Goal: Task Accomplishment & Management: Use online tool/utility

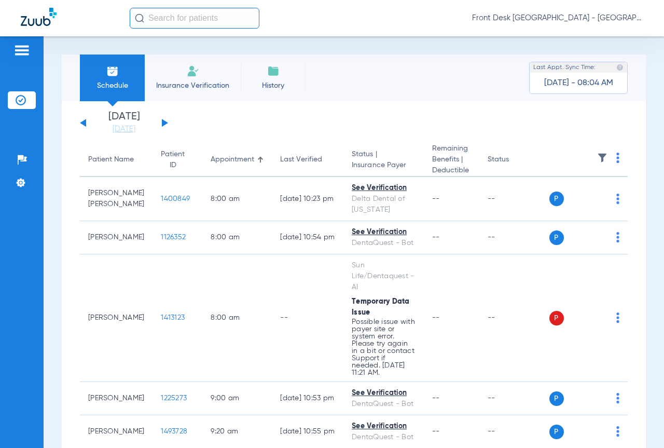
click at [154, 17] on input "text" at bounding box center [195, 18] width 130 height 21
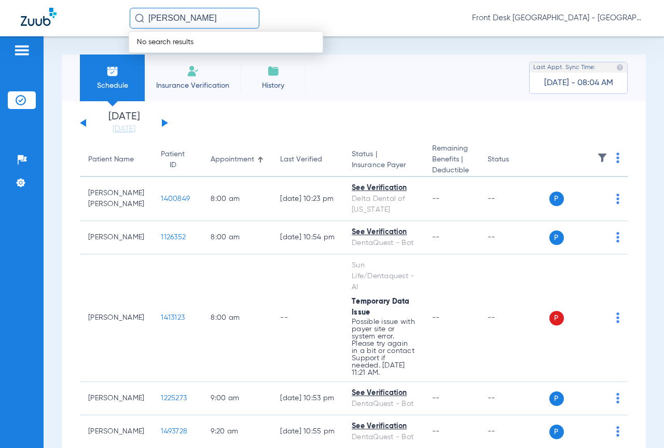
type input "[PERSON_NAME]"
click at [124, 126] on link "[DATE]" at bounding box center [124, 129] width 62 height 10
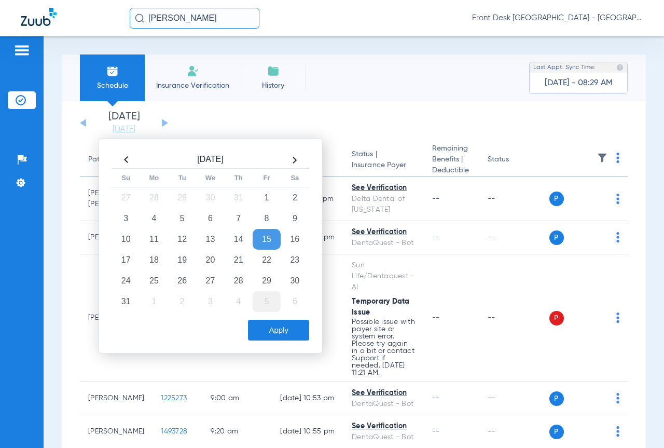
drag, startPoint x: 184, startPoint y: 258, endPoint x: 259, endPoint y: 297, distance: 85.4
click at [184, 258] on td "19" at bounding box center [182, 260] width 28 height 21
click at [281, 328] on button "Apply" at bounding box center [278, 330] width 61 height 21
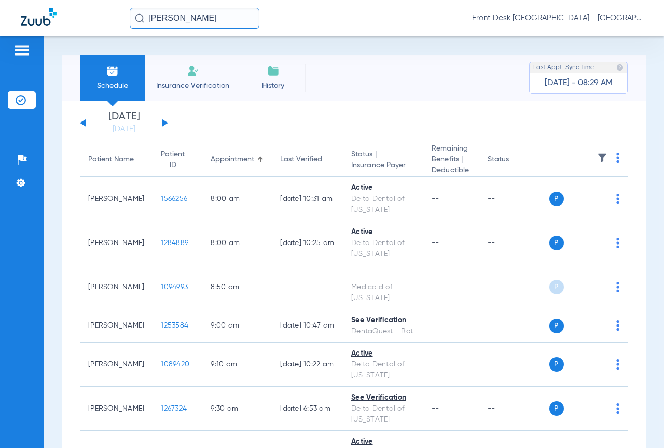
click at [597, 157] on img at bounding box center [602, 158] width 10 height 10
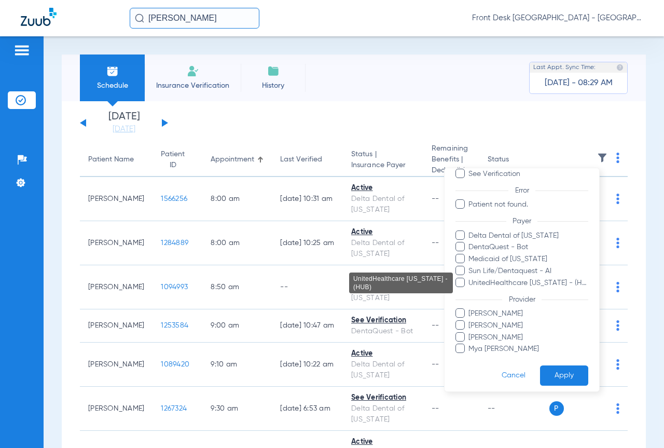
scroll to position [72, 0]
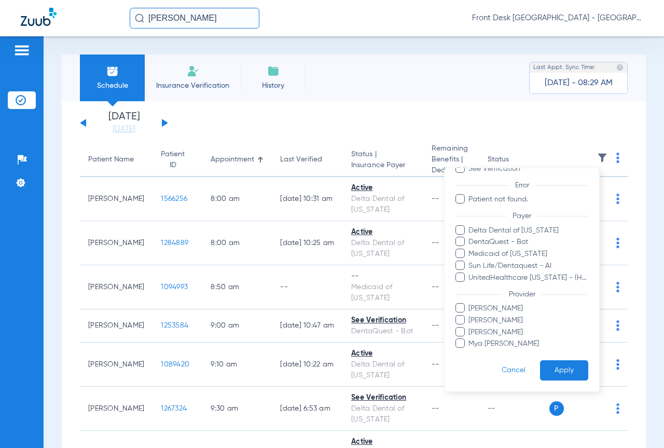
drag, startPoint x: 477, startPoint y: 302, endPoint x: 480, endPoint y: 308, distance: 7.0
click at [479, 304] on form "Filters Clear All Status Active Not Verified See Verification Error Patient not…" at bounding box center [522, 243] width 155 height 295
click at [482, 311] on span "[PERSON_NAME]" at bounding box center [528, 308] width 120 height 11
click at [470, 315] on input "[PERSON_NAME]" at bounding box center [470, 315] width 0 height 0
drag, startPoint x: 482, startPoint y: 318, endPoint x: 482, endPoint y: 324, distance: 5.7
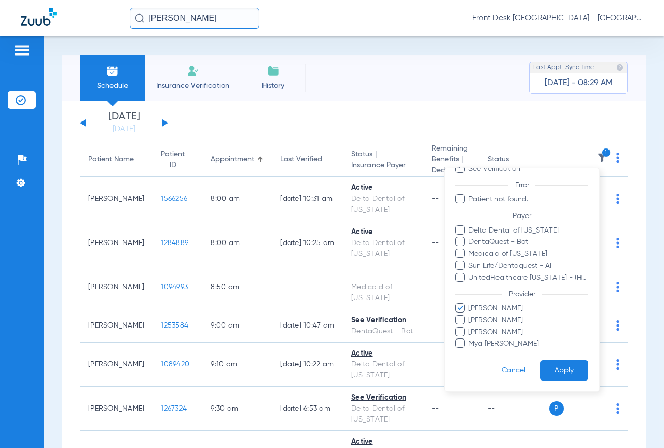
click at [482, 319] on span "[PERSON_NAME]" at bounding box center [528, 319] width 120 height 11
click at [470, 327] on input "[PERSON_NAME]" at bounding box center [470, 327] width 0 height 0
click at [478, 345] on span "Mya [PERSON_NAME]" at bounding box center [528, 343] width 120 height 11
click at [470, 351] on input "Mya [PERSON_NAME]" at bounding box center [470, 351] width 0 height 0
click at [554, 366] on button "Apply" at bounding box center [564, 370] width 48 height 20
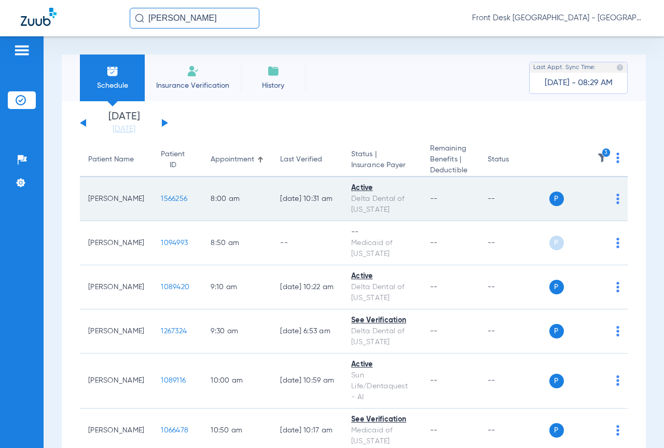
click at [161, 198] on span "1566256" at bounding box center [174, 198] width 26 height 7
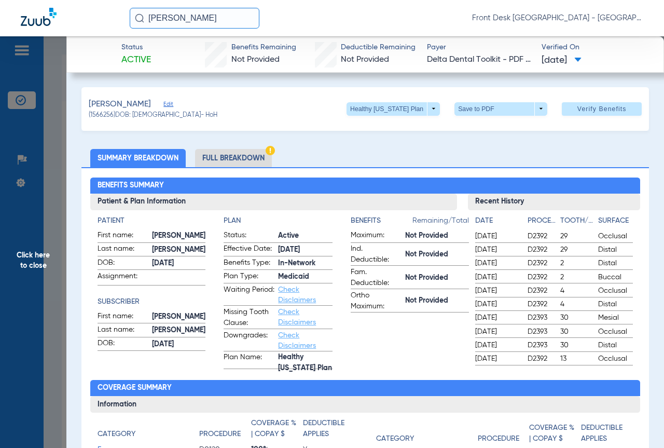
click at [227, 157] on li "Full Breakdown" at bounding box center [233, 158] width 77 height 18
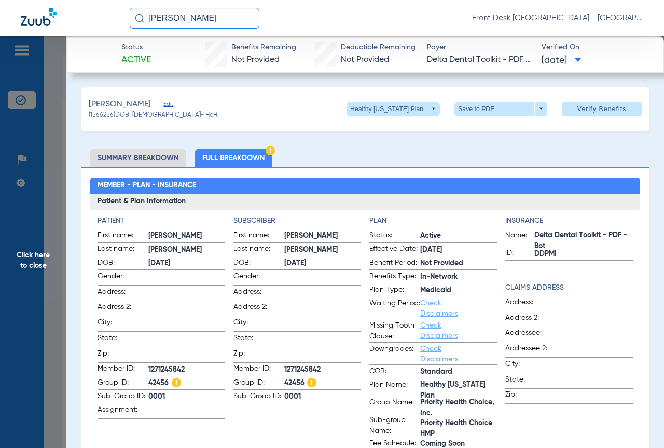
click at [10, 241] on span "Click here to close" at bounding box center [33, 260] width 66 height 448
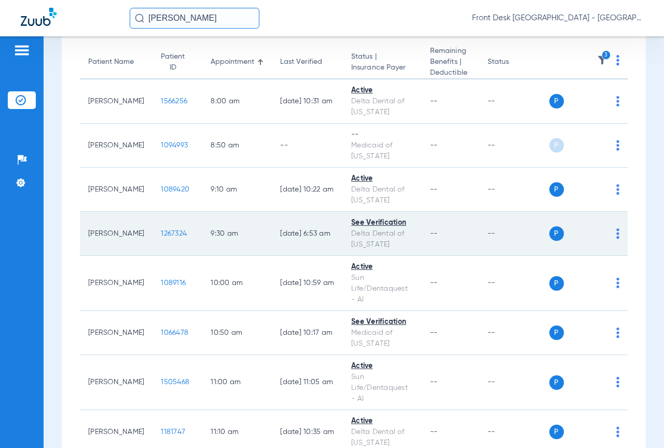
scroll to position [104, 0]
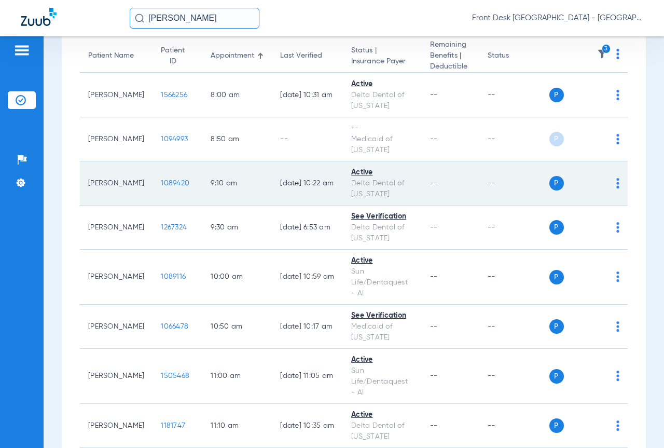
click at [161, 183] on span "1089420" at bounding box center [175, 182] width 29 height 7
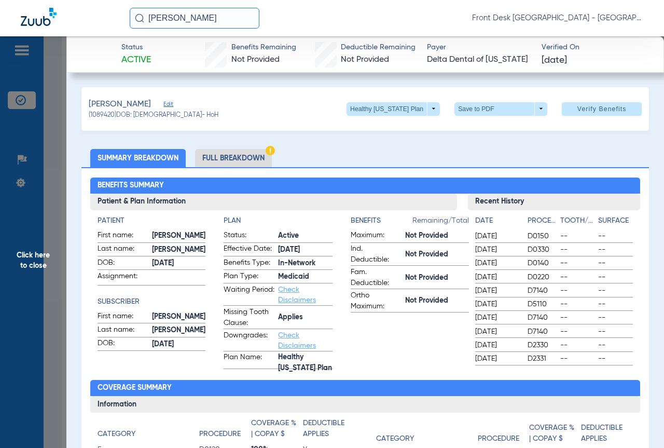
click at [215, 161] on li "Full Breakdown" at bounding box center [233, 158] width 77 height 18
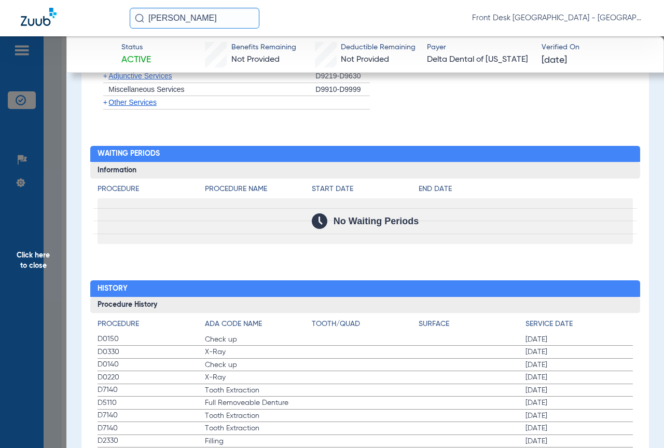
scroll to position [986, 0]
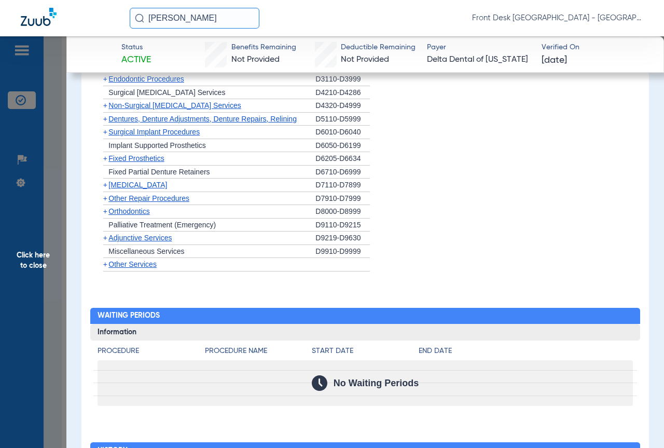
click at [20, 254] on span "Click here to close" at bounding box center [33, 260] width 66 height 448
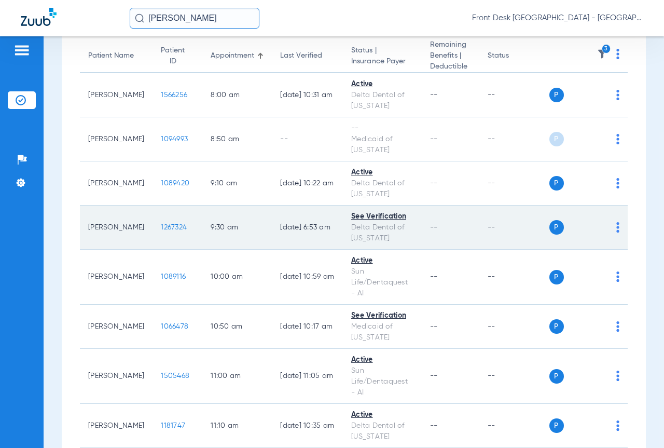
scroll to position [156, 0]
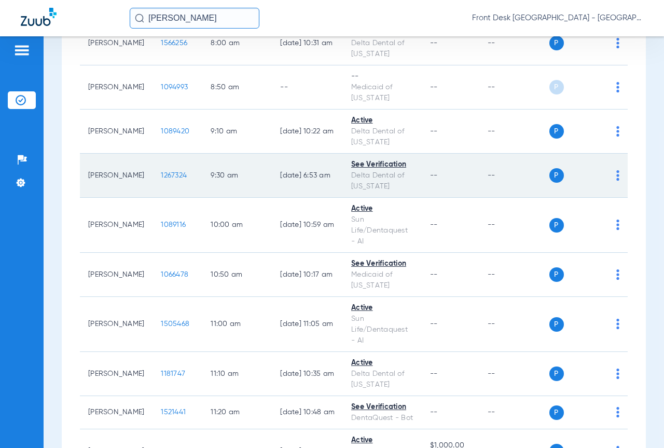
click at [161, 176] on span "1267324" at bounding box center [174, 175] width 26 height 7
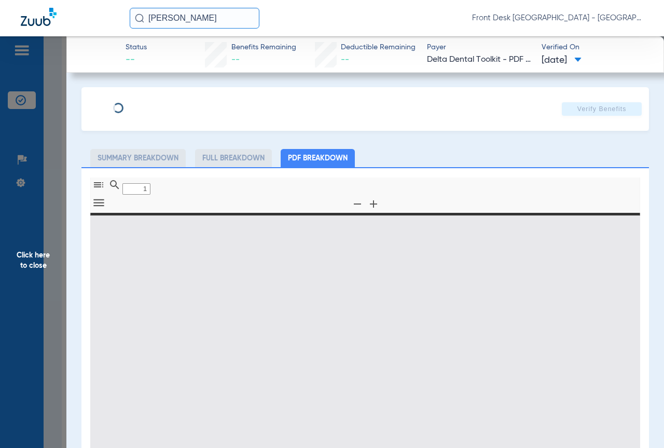
type input "0"
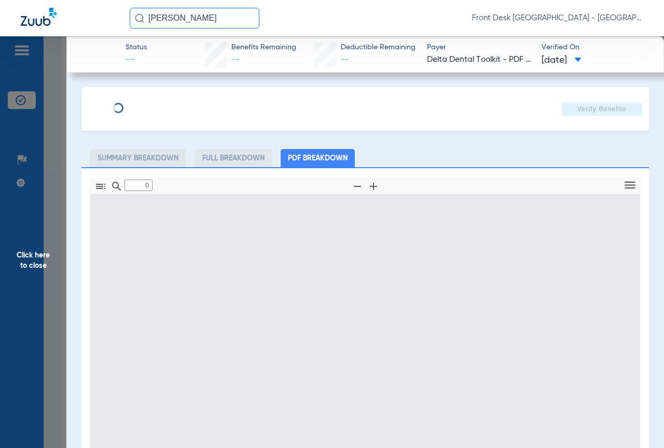
click at [7, 232] on span "Click here to close" at bounding box center [33, 260] width 66 height 448
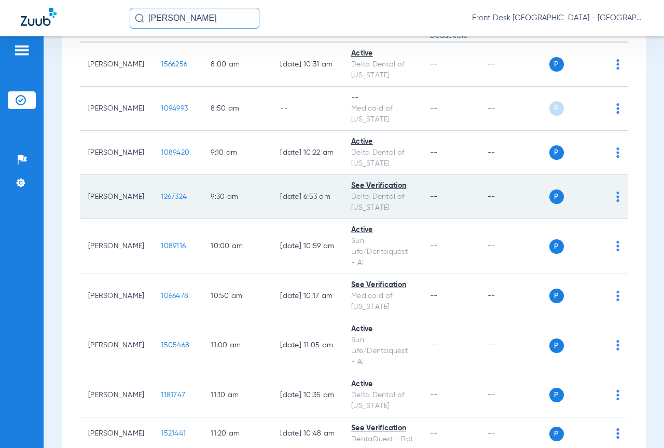
scroll to position [207, 0]
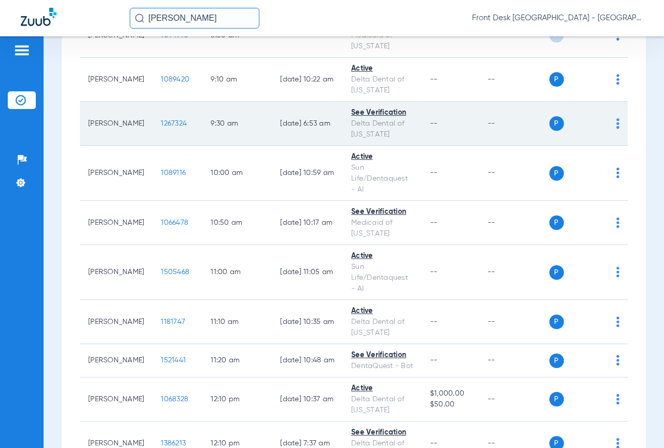
click at [616, 121] on img at bounding box center [617, 123] width 3 height 10
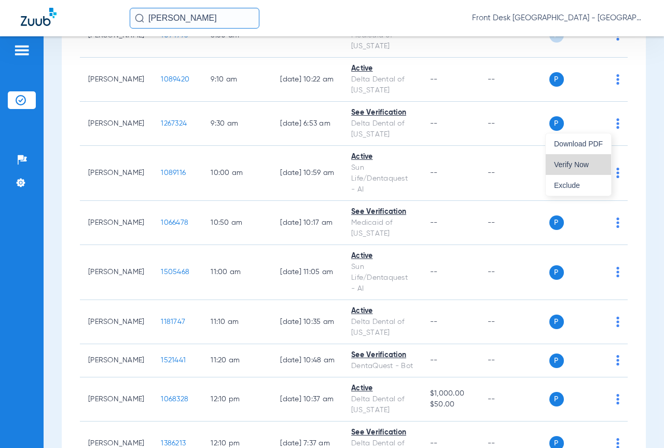
click at [583, 164] on span "Verify Now" at bounding box center [578, 164] width 49 height 7
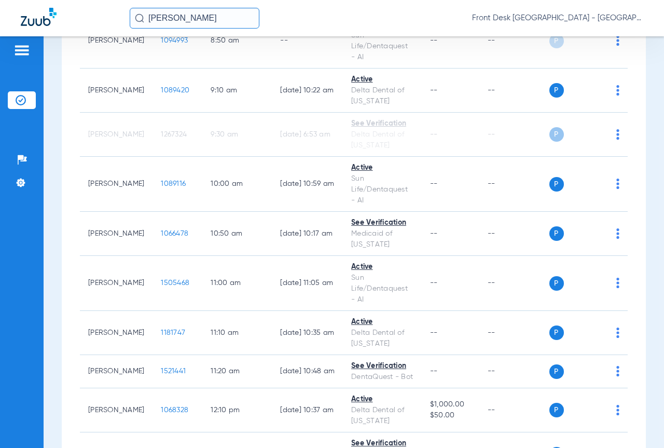
scroll to position [213, 0]
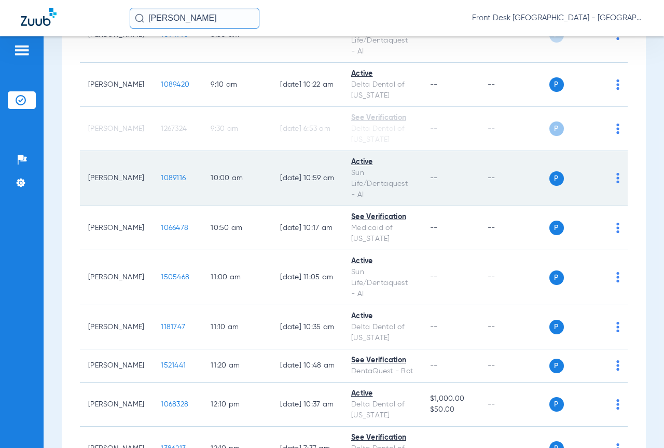
click at [161, 175] on span "1089116" at bounding box center [173, 177] width 25 height 7
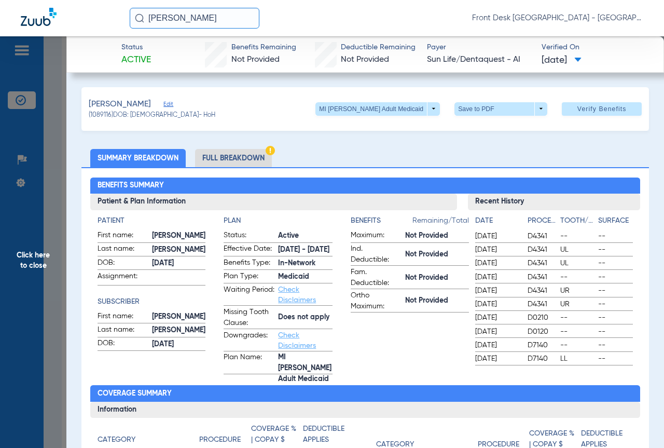
click at [236, 153] on li "Full Breakdown" at bounding box center [233, 158] width 77 height 18
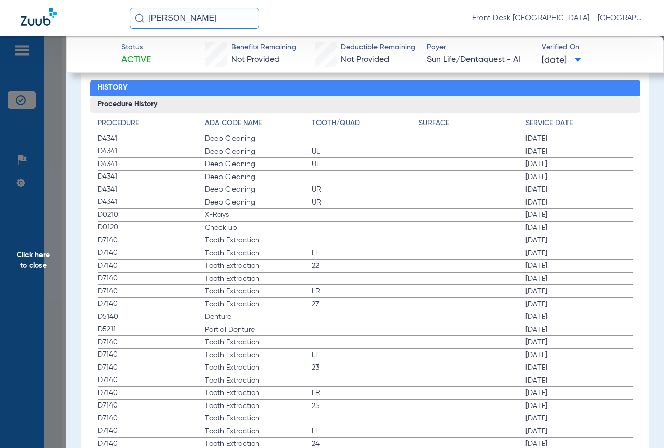
scroll to position [1401, 0]
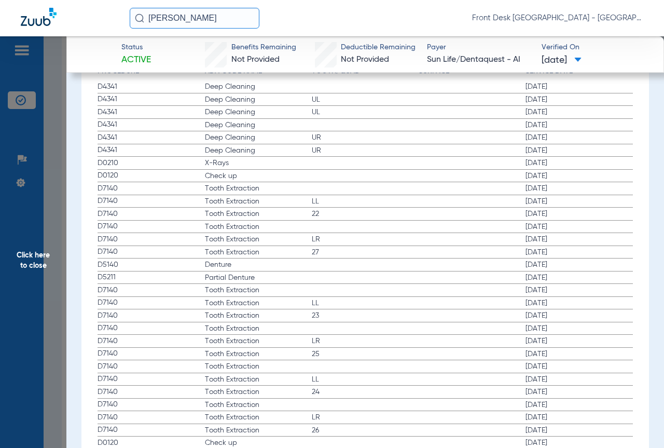
click at [12, 223] on span "Click here to close" at bounding box center [33, 260] width 66 height 448
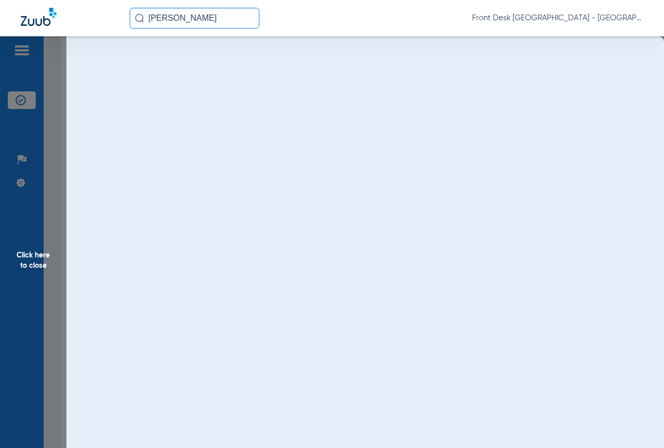
scroll to position [0, 0]
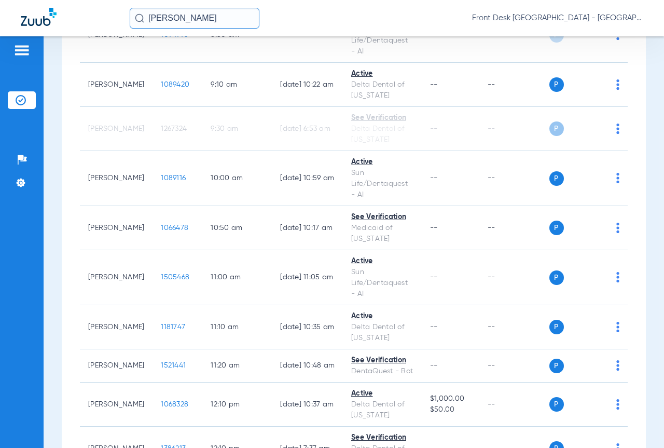
click at [26, 196] on ul "Help Center Settings" at bounding box center [22, 176] width 28 height 51
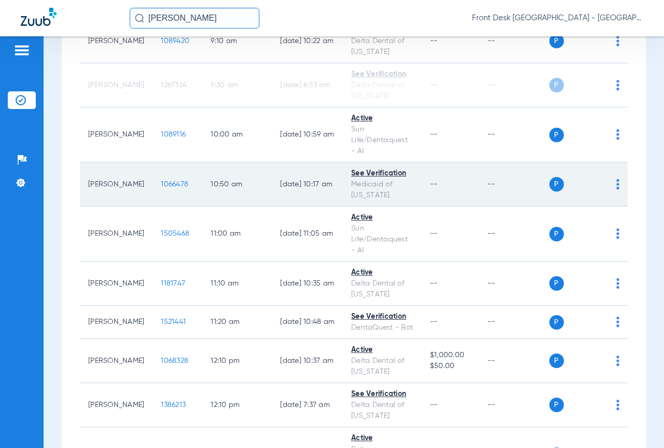
scroll to position [317, 0]
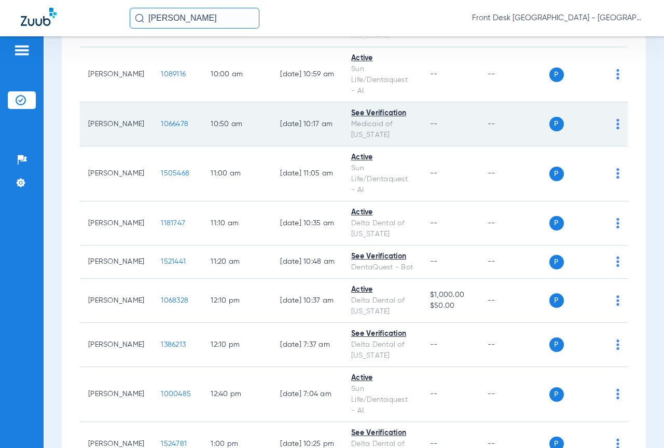
click at [156, 128] on td "1066478" at bounding box center [178, 124] width 50 height 44
click at [161, 127] on span "1066478" at bounding box center [174, 123] width 27 height 7
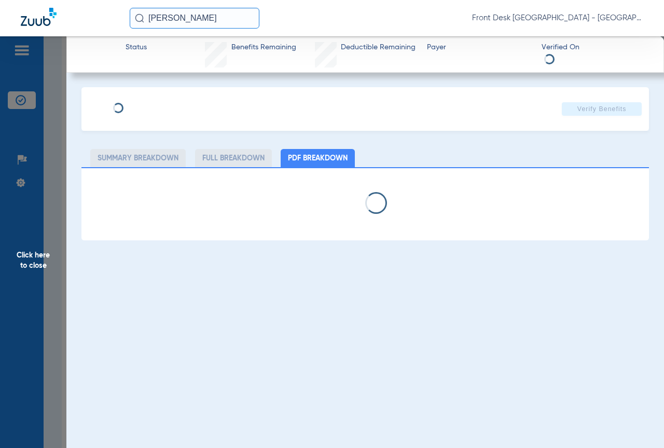
select select "page-width"
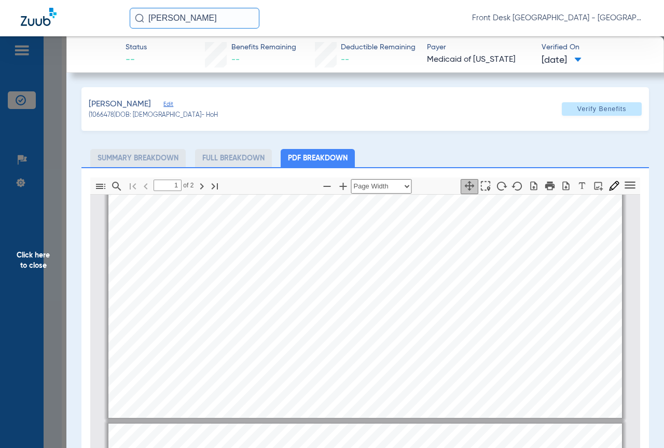
type input "2"
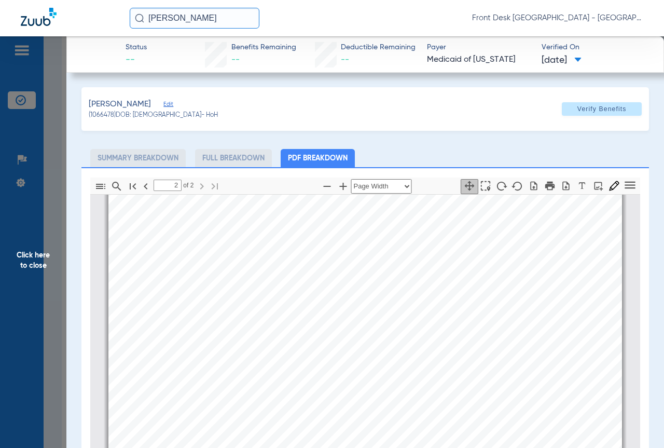
scroll to position [835, 0]
drag, startPoint x: 4, startPoint y: 268, endPoint x: 11, endPoint y: 267, distance: 6.8
click at [6, 268] on span "Click here to close" at bounding box center [33, 260] width 66 height 448
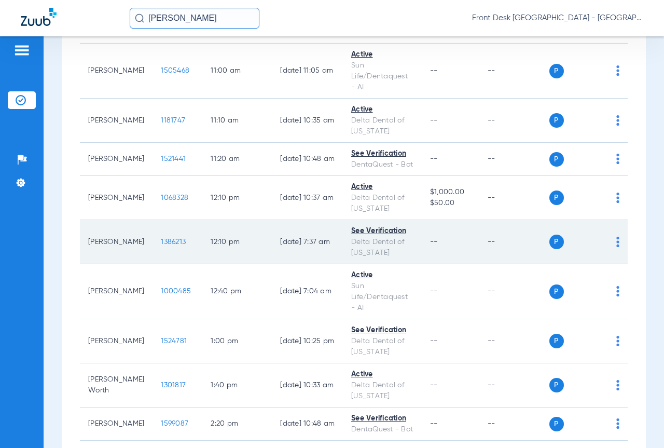
scroll to position [421, 0]
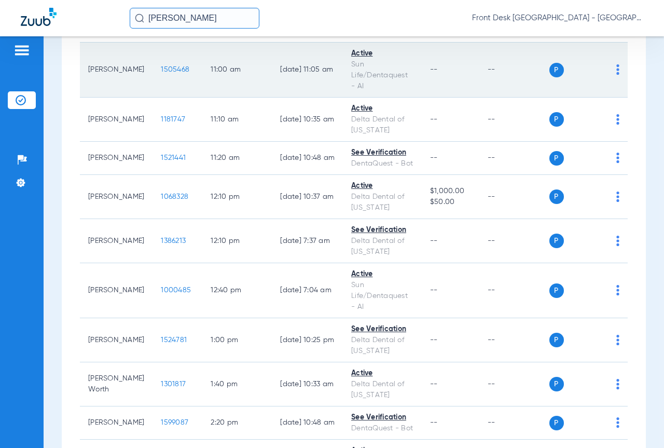
click at [153, 64] on td "1505468" at bounding box center [178, 70] width 50 height 55
click at [161, 71] on span "1505468" at bounding box center [175, 69] width 29 height 7
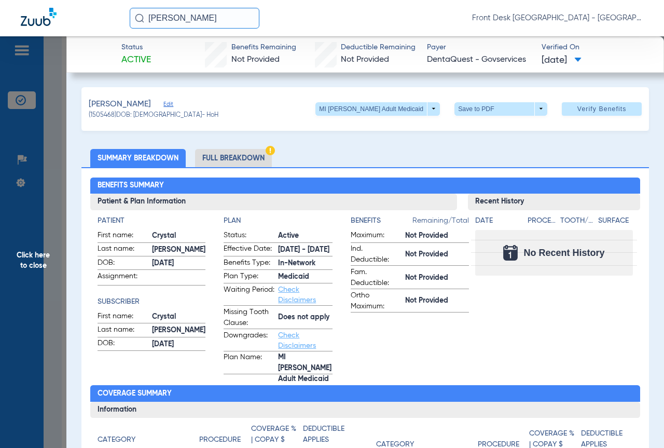
click at [230, 160] on li "Full Breakdown" at bounding box center [233, 158] width 77 height 18
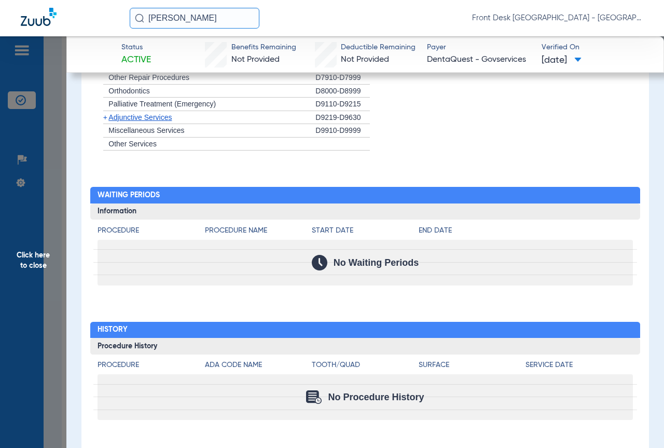
scroll to position [1115, 0]
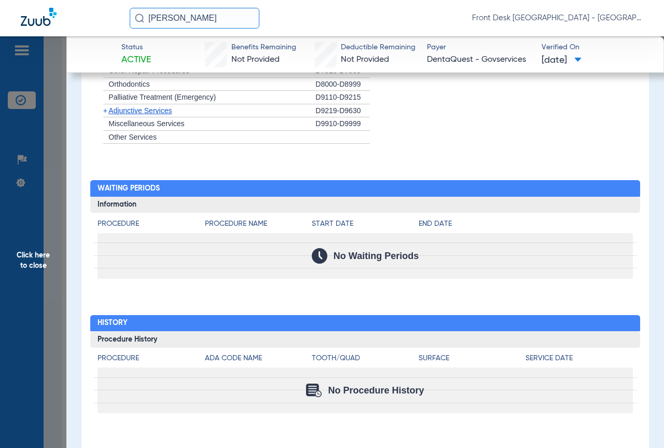
click at [22, 276] on span "Click here to close" at bounding box center [33, 260] width 66 height 448
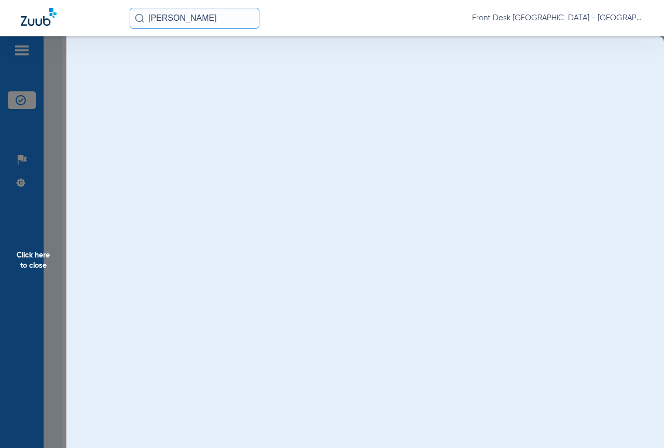
scroll to position [0, 0]
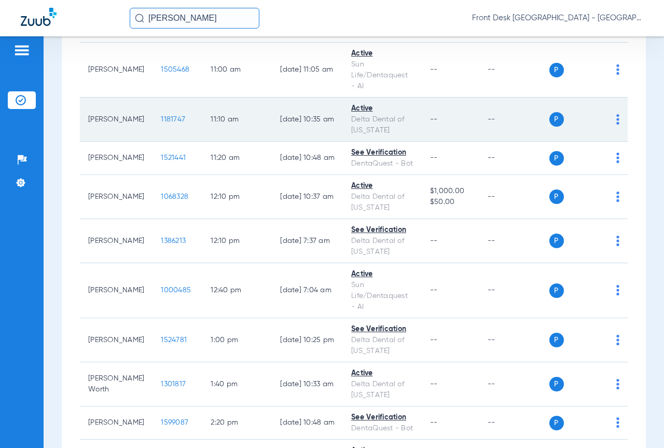
click at [161, 118] on span "1181747" at bounding box center [173, 119] width 24 height 7
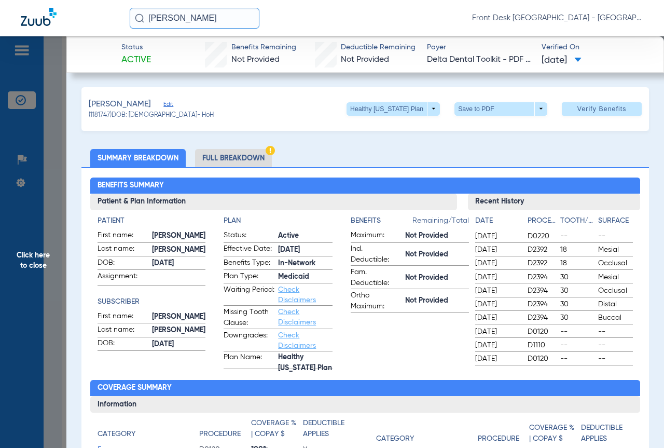
click at [230, 159] on li "Full Breakdown" at bounding box center [233, 158] width 77 height 18
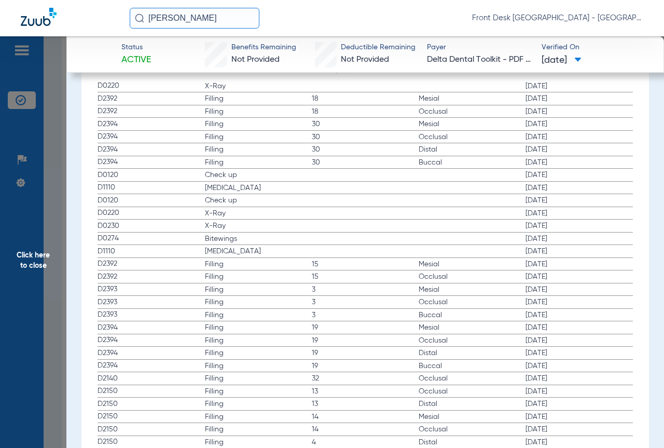
scroll to position [1349, 0]
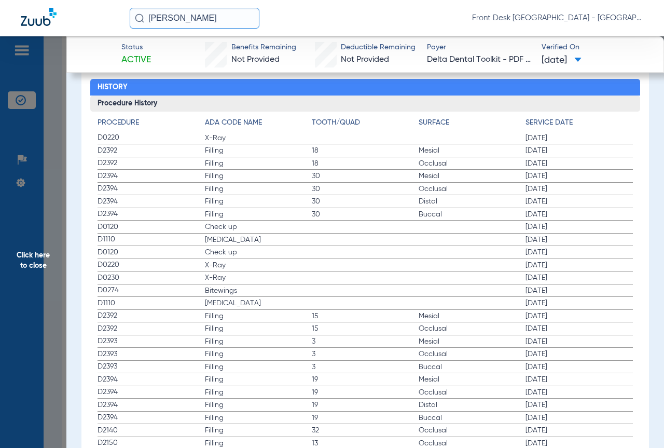
click at [6, 235] on span "Click here to close" at bounding box center [33, 260] width 66 height 448
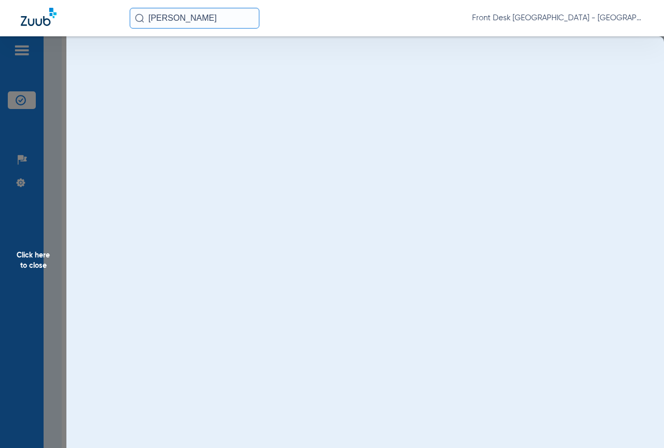
scroll to position [0, 0]
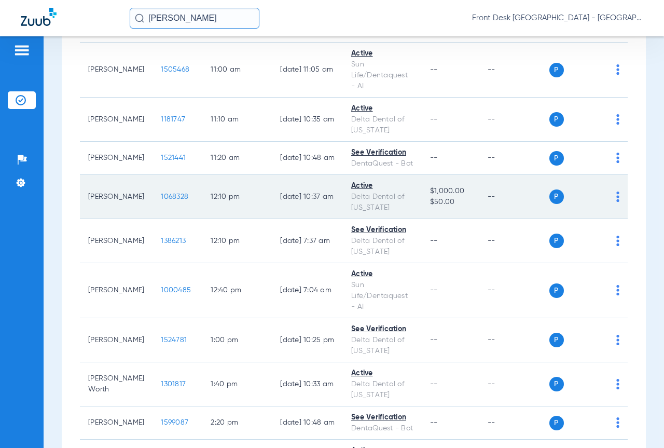
click at [161, 197] on span "1068328" at bounding box center [174, 196] width 27 height 7
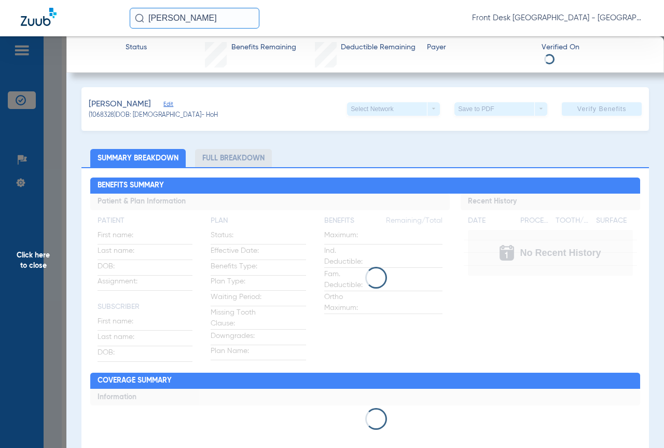
click at [212, 162] on li "Full Breakdown" at bounding box center [233, 158] width 77 height 18
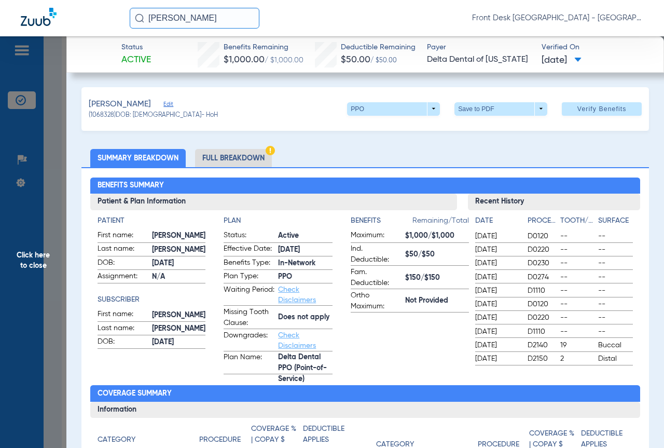
click at [232, 157] on li "Full Breakdown" at bounding box center [233, 158] width 77 height 18
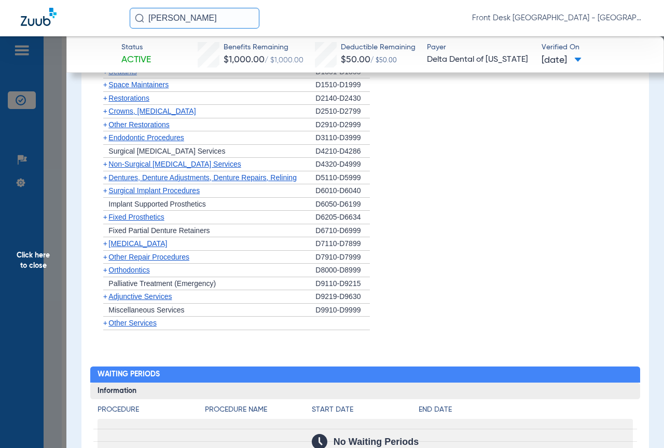
scroll to position [934, 0]
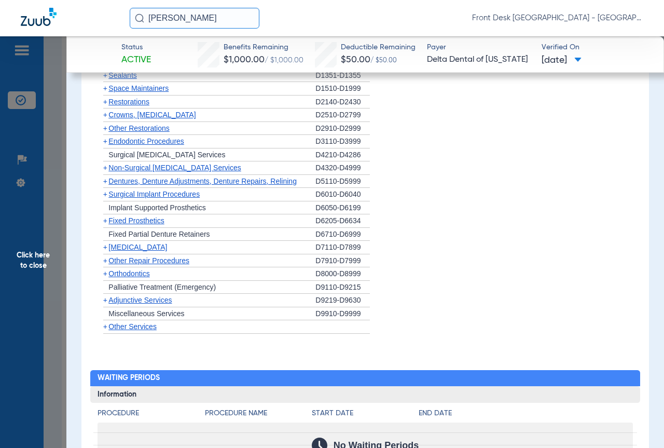
click at [16, 205] on span "Click here to close" at bounding box center [33, 260] width 66 height 448
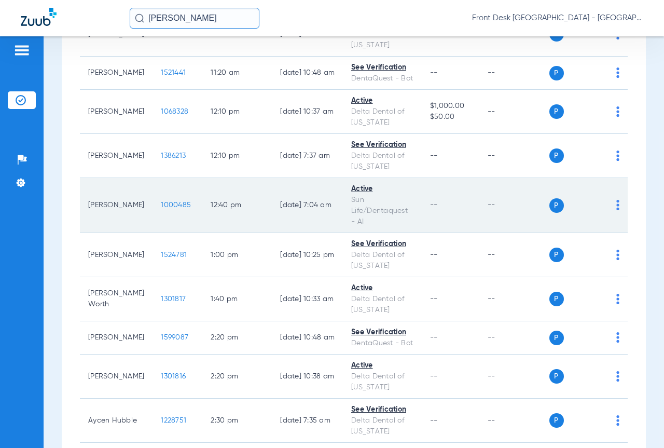
scroll to position [524, 0]
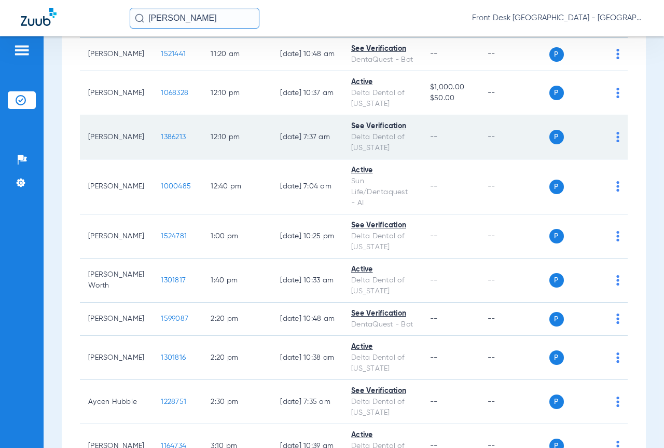
click at [161, 134] on span "1386213" at bounding box center [173, 136] width 25 height 7
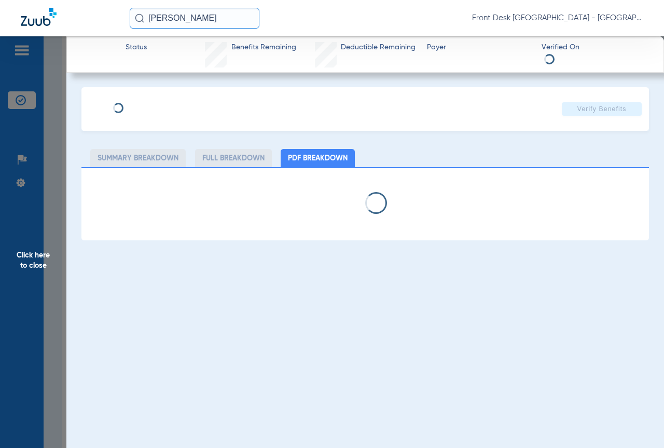
select select "page-width"
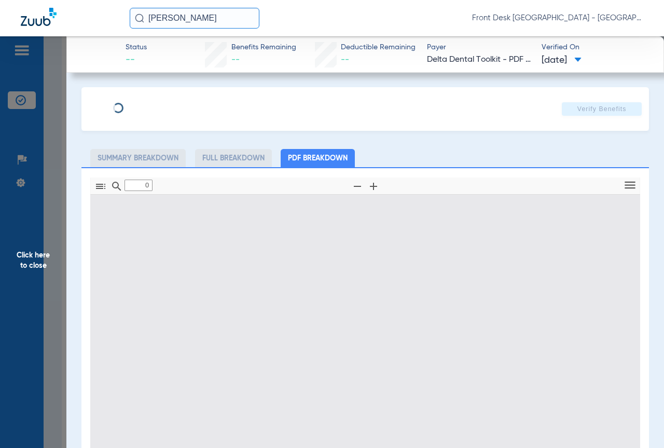
type input "1"
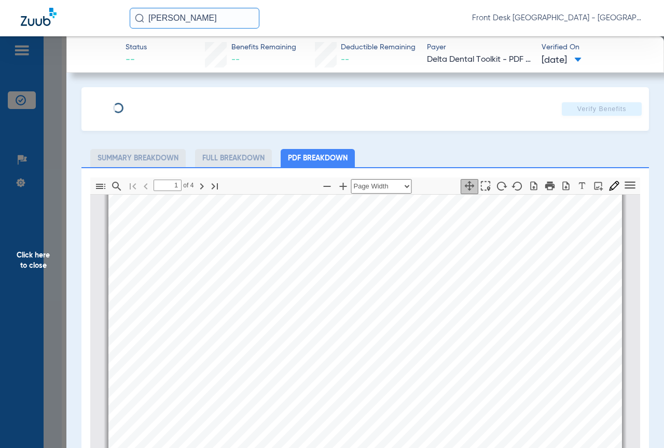
scroll to position [161, 0]
click at [23, 291] on span "Click here to close" at bounding box center [33, 260] width 66 height 448
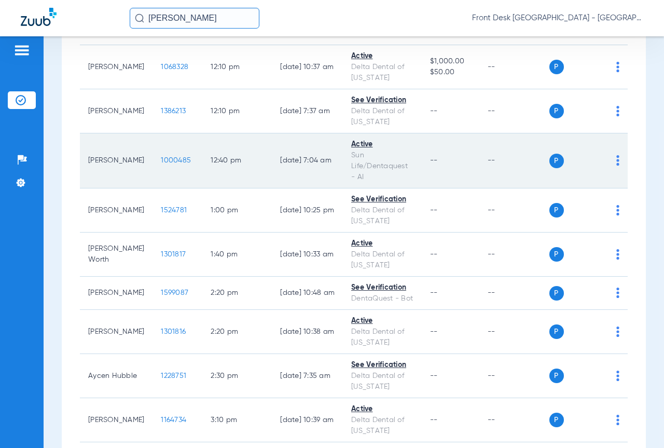
scroll to position [576, 0]
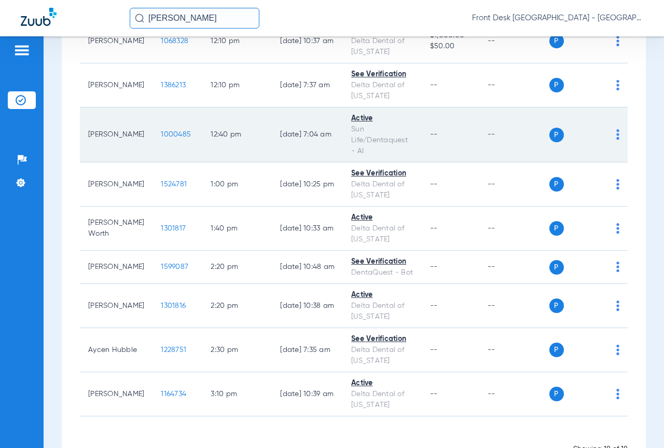
click at [161, 134] on span "1000485" at bounding box center [176, 134] width 30 height 7
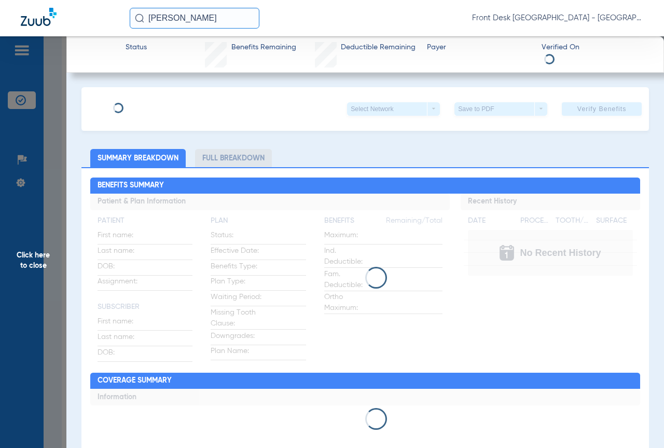
click at [13, 223] on span "Click here to close" at bounding box center [33, 260] width 66 height 448
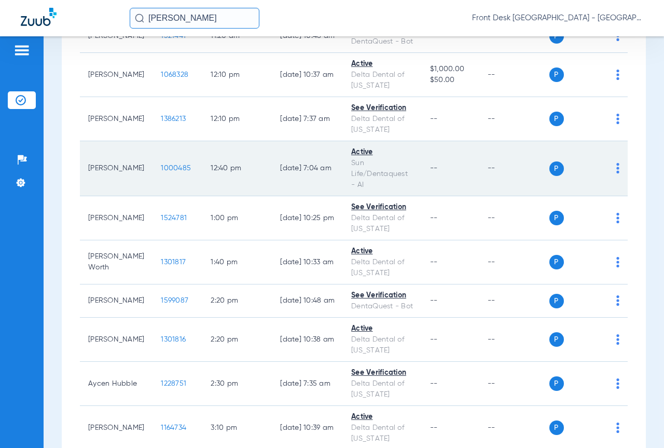
scroll to position [524, 0]
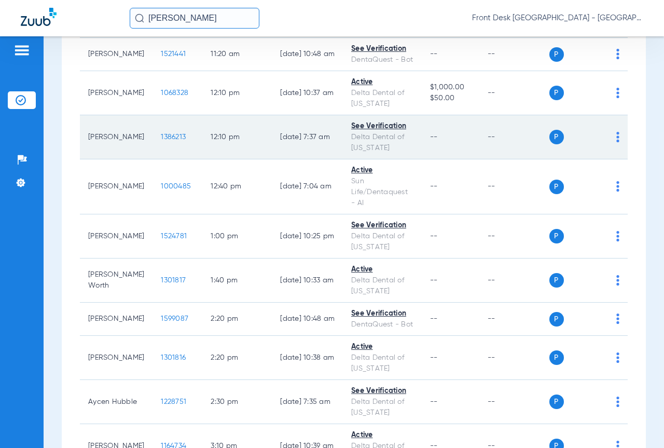
click at [607, 139] on div "P S" at bounding box center [584, 137] width 71 height 15
click at [612, 140] on td "P S" at bounding box center [588, 137] width 79 height 44
click at [616, 136] on img at bounding box center [617, 137] width 3 height 10
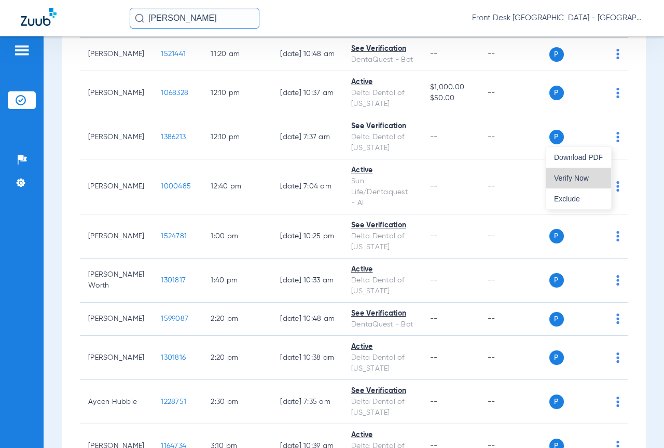
click at [583, 182] on span "Verify Now" at bounding box center [578, 177] width 49 height 7
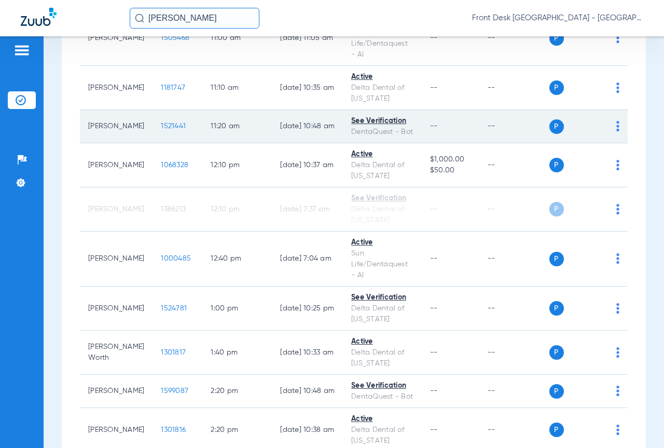
scroll to position [473, 0]
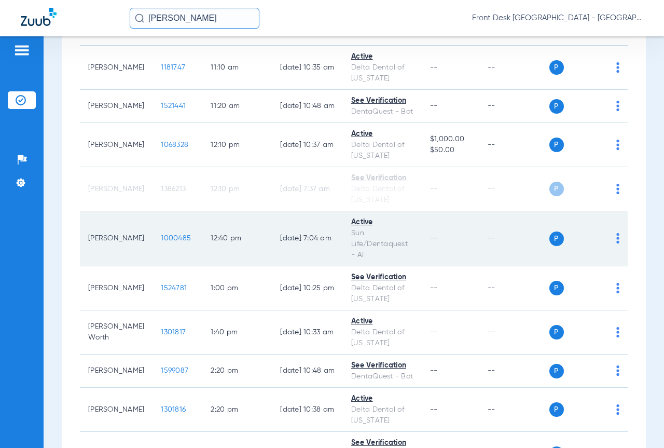
click at [613, 237] on td "P S" at bounding box center [588, 238] width 79 height 55
click at [616, 238] on img at bounding box center [617, 238] width 3 height 10
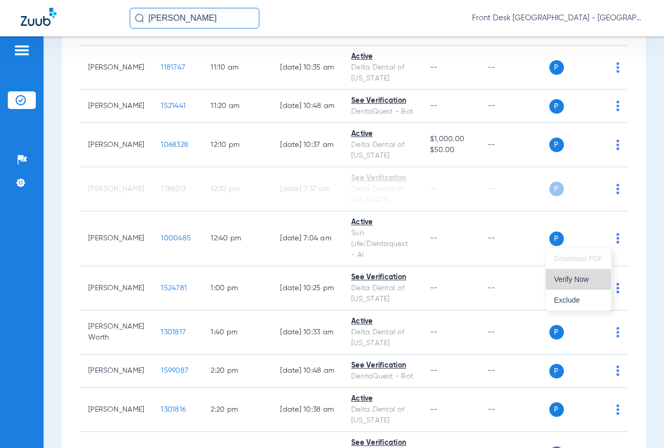
click at [587, 278] on span "Verify Now" at bounding box center [578, 278] width 49 height 7
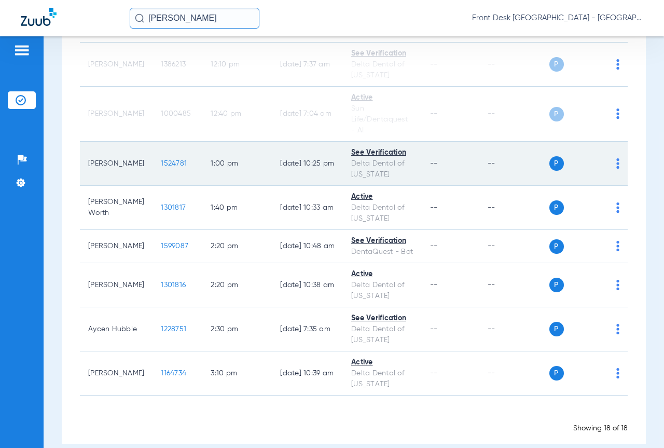
scroll to position [611, 0]
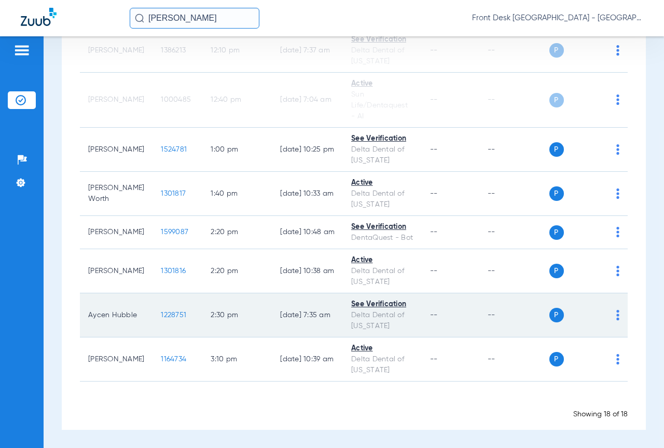
click at [608, 315] on div "P S" at bounding box center [584, 315] width 71 height 15
click at [616, 315] on img at bounding box center [617, 315] width 3 height 10
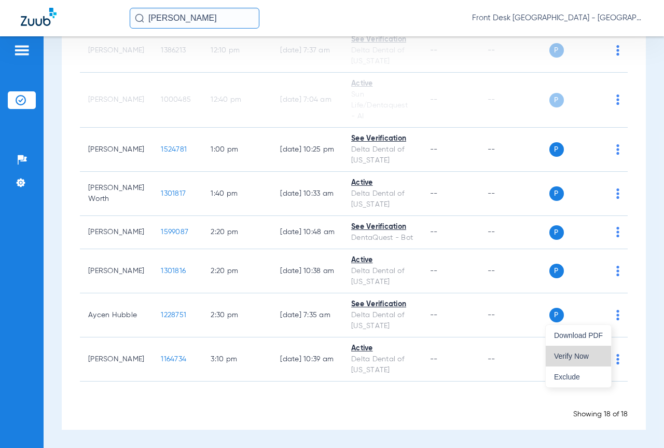
click at [572, 355] on span "Verify Now" at bounding box center [578, 355] width 49 height 7
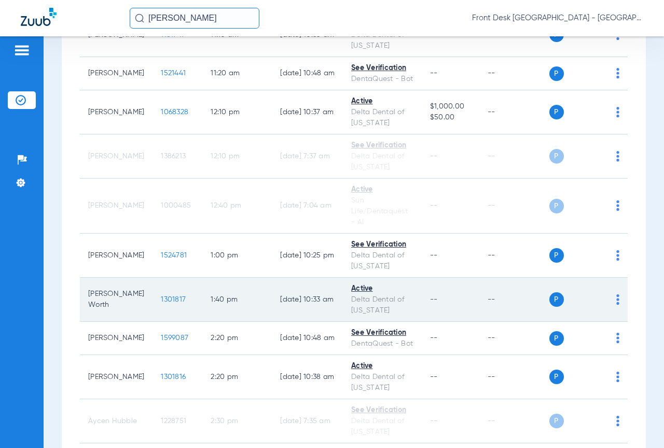
scroll to position [507, 0]
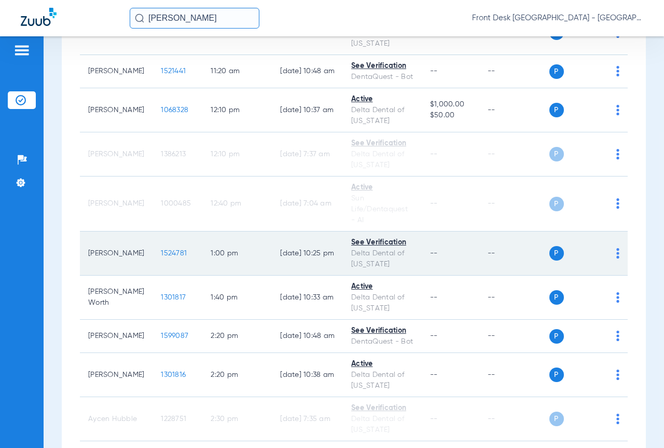
click at [161, 254] on span "1524781" at bounding box center [174, 253] width 26 height 7
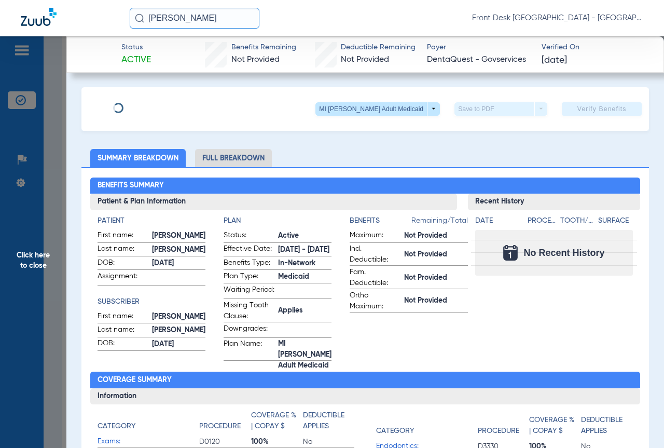
click at [10, 265] on span "Click here to close" at bounding box center [33, 260] width 66 height 448
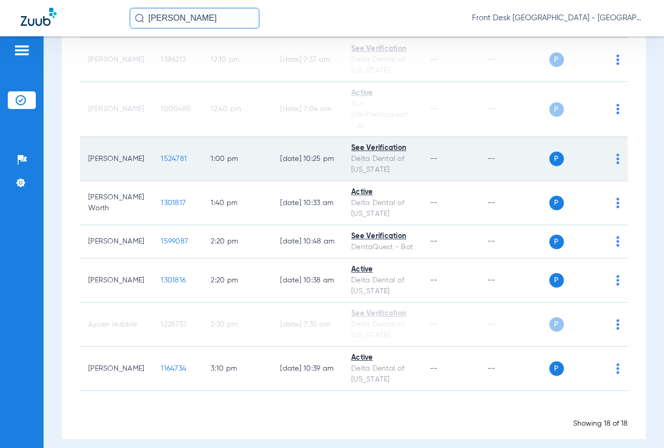
scroll to position [611, 0]
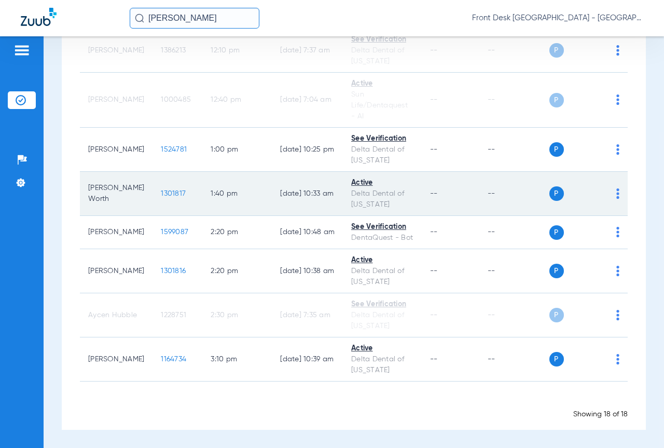
click at [161, 194] on span "1301817" at bounding box center [173, 193] width 25 height 7
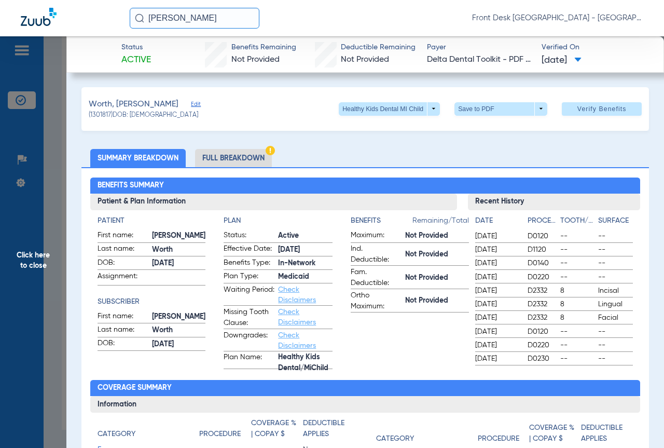
click at [232, 156] on li "Full Breakdown" at bounding box center [233, 158] width 77 height 18
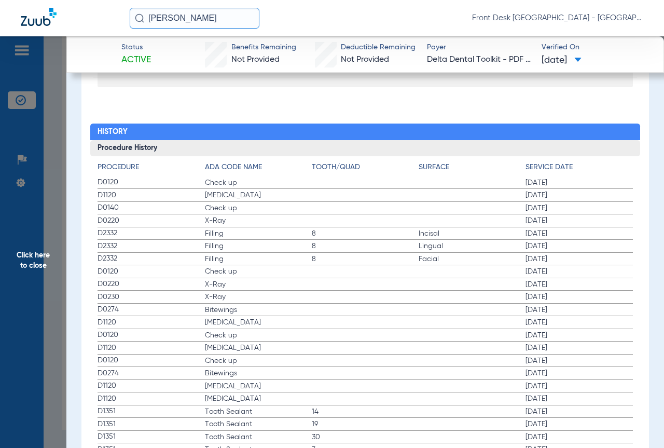
scroll to position [1349, 0]
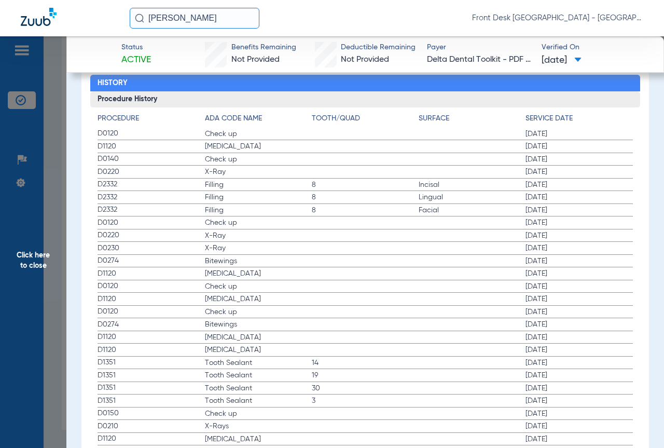
click at [18, 295] on span "Click here to close" at bounding box center [33, 260] width 66 height 448
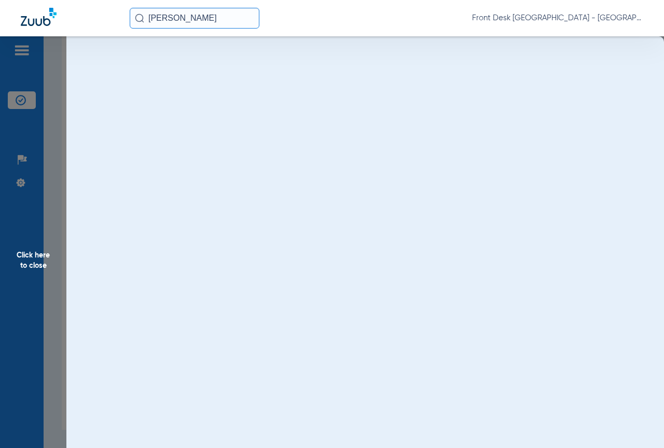
scroll to position [0, 0]
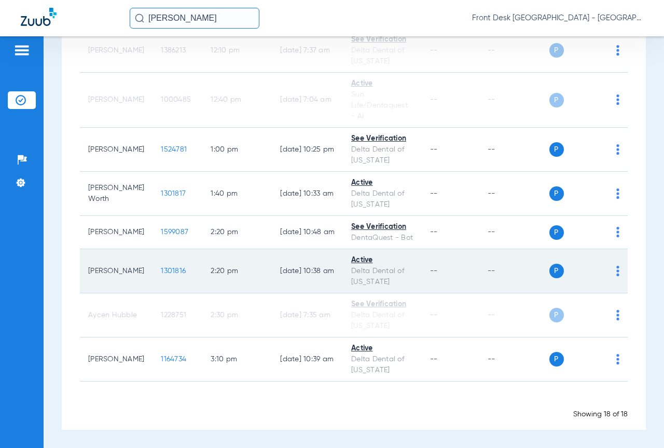
click at [161, 268] on span "1301816" at bounding box center [173, 270] width 25 height 7
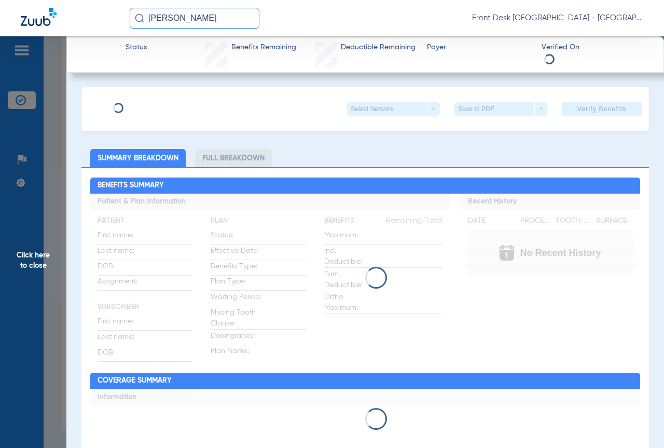
click at [0, 271] on span "Click here to close" at bounding box center [33, 260] width 66 height 448
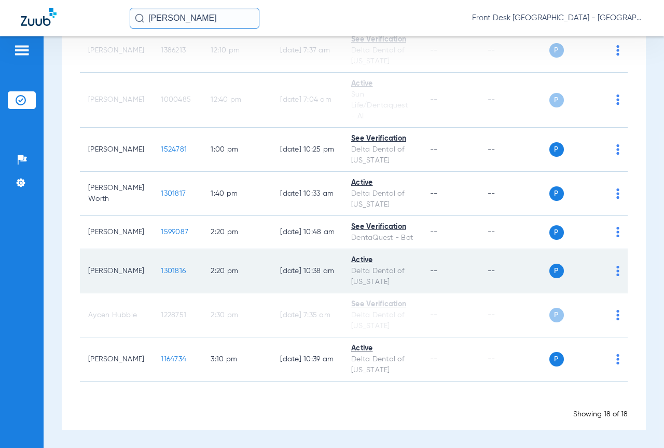
click at [161, 273] on span "1301816" at bounding box center [173, 270] width 25 height 7
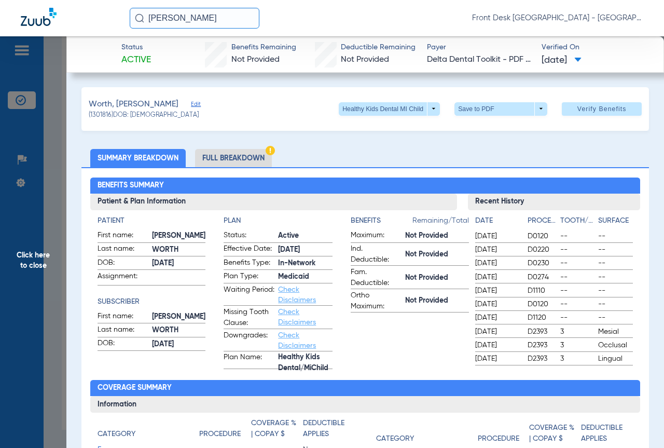
click at [226, 161] on li "Full Breakdown" at bounding box center [233, 158] width 77 height 18
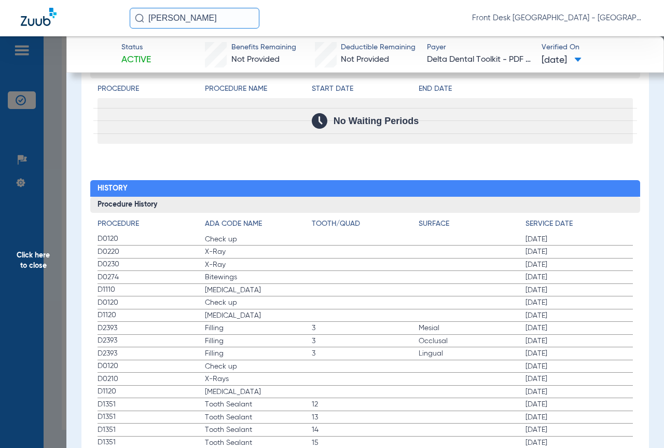
scroll to position [1245, 0]
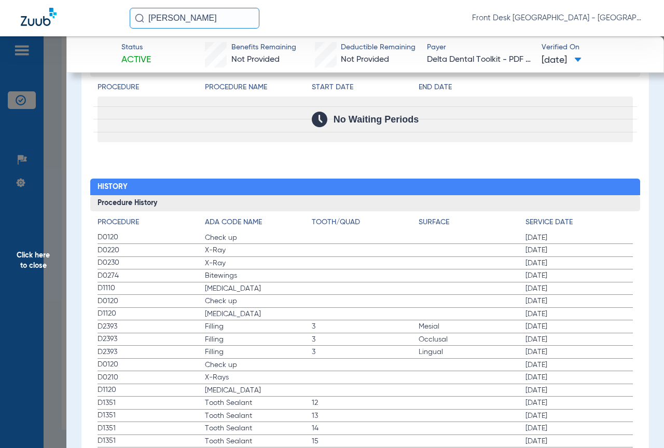
click at [10, 276] on span "Click here to close" at bounding box center [33, 260] width 66 height 448
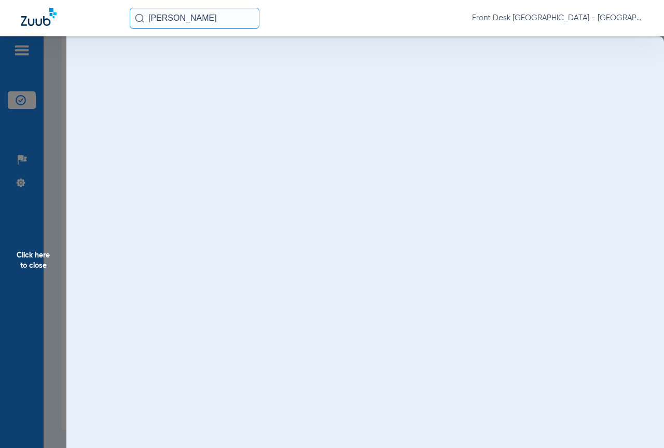
scroll to position [0, 0]
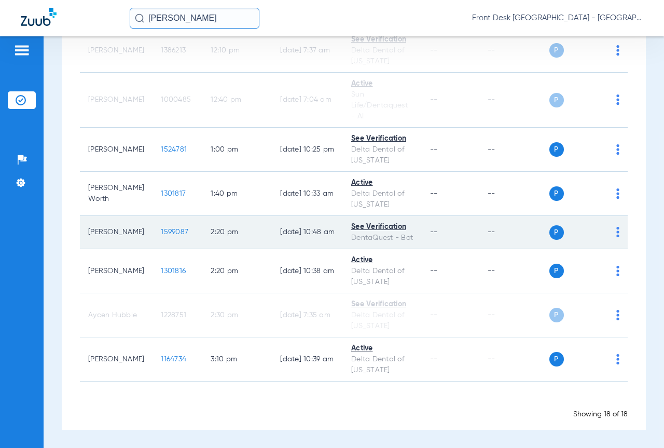
click at [161, 232] on span "1599087" at bounding box center [174, 231] width 27 height 7
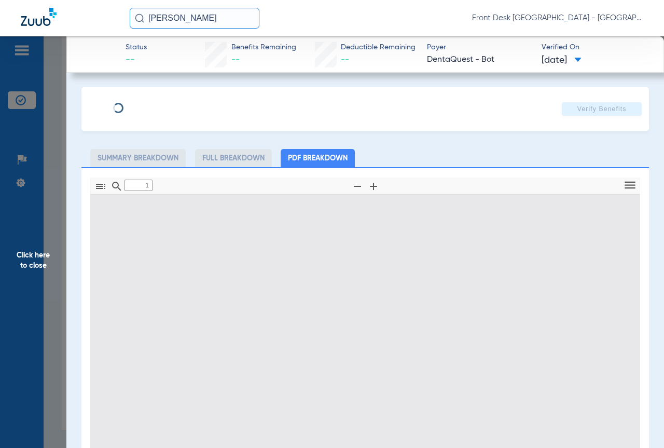
type input "0"
select select "page-width"
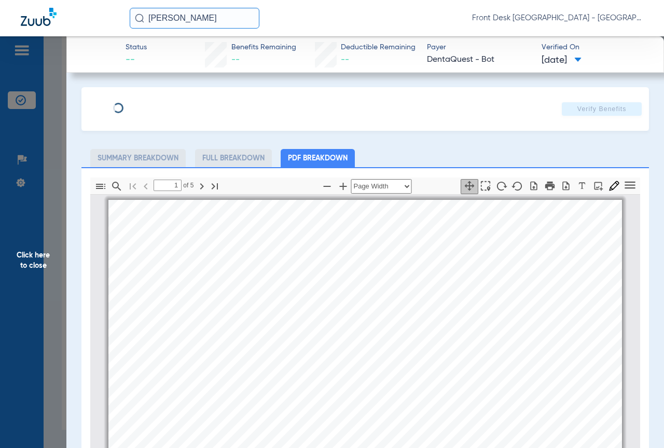
scroll to position [5, 0]
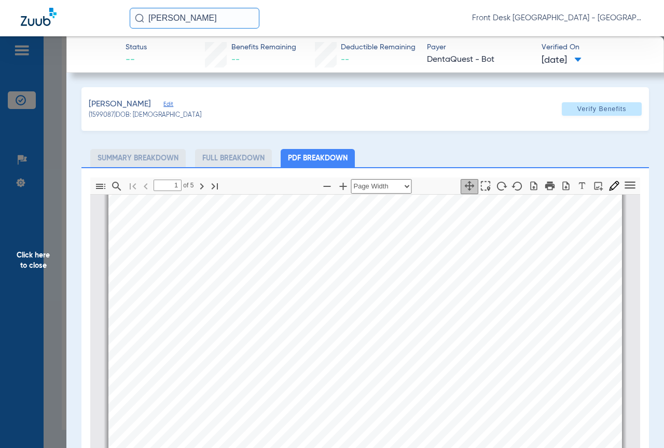
type input "2"
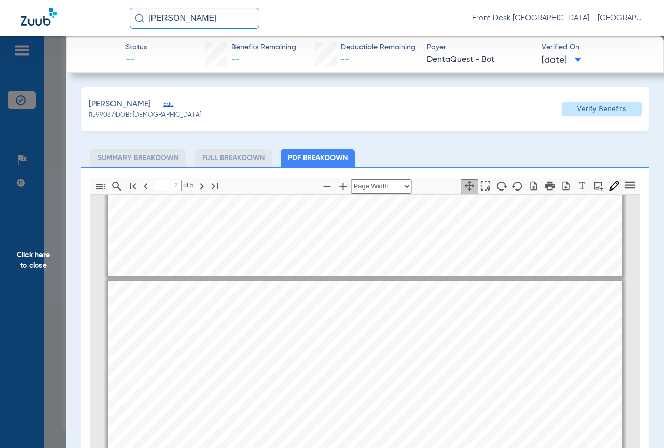
scroll to position [420, 0]
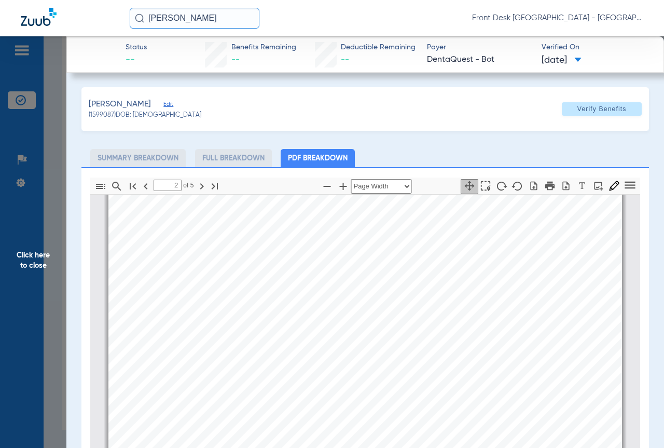
drag, startPoint x: 0, startPoint y: 295, endPoint x: 19, endPoint y: 295, distance: 18.7
click at [1, 295] on span "Click here to close" at bounding box center [33, 260] width 66 height 448
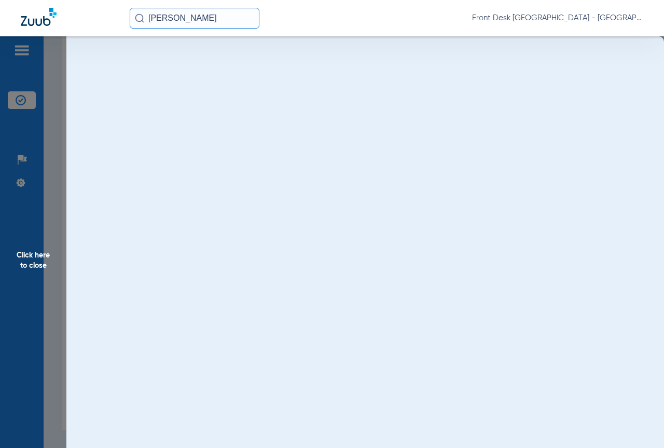
click at [19, 295] on span "Click here to close" at bounding box center [33, 260] width 66 height 448
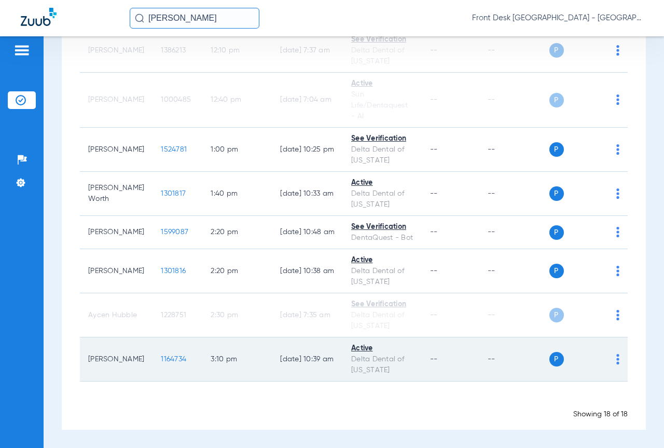
click at [161, 358] on span "1164734" at bounding box center [173, 358] width 25 height 7
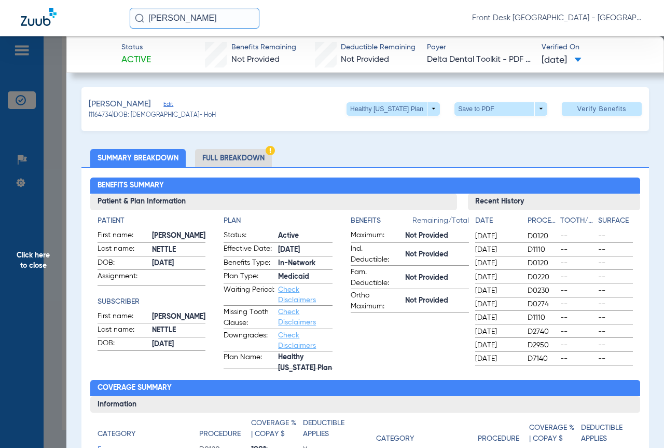
click at [229, 157] on li "Full Breakdown" at bounding box center [233, 158] width 77 height 18
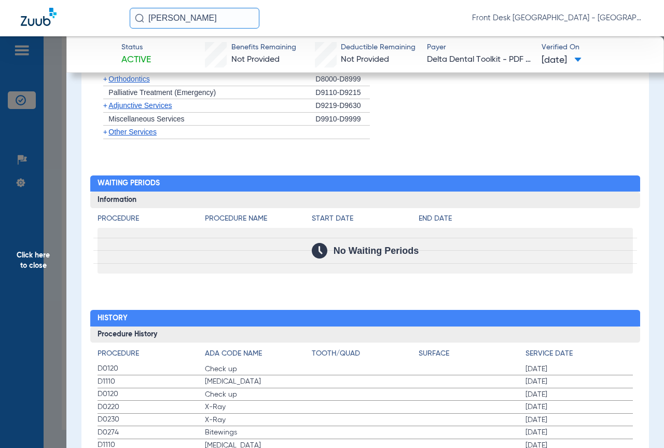
scroll to position [1297, 0]
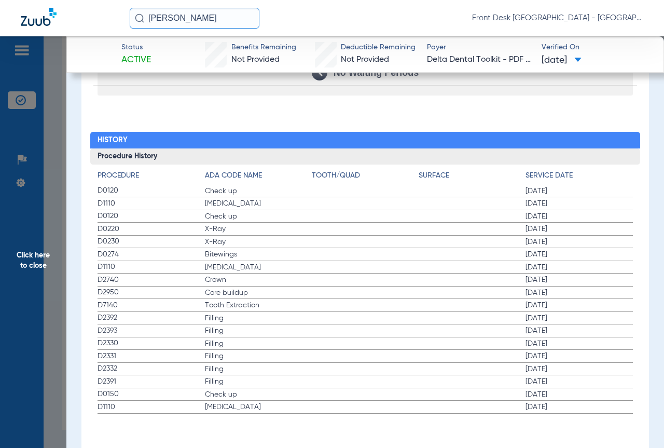
drag, startPoint x: 18, startPoint y: 292, endPoint x: 376, endPoint y: 242, distance: 362.0
click at [21, 292] on span "Click here to close" at bounding box center [33, 260] width 66 height 448
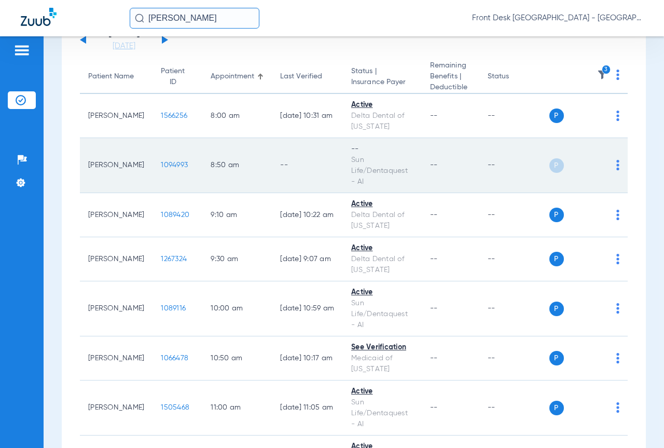
scroll to position [0, 0]
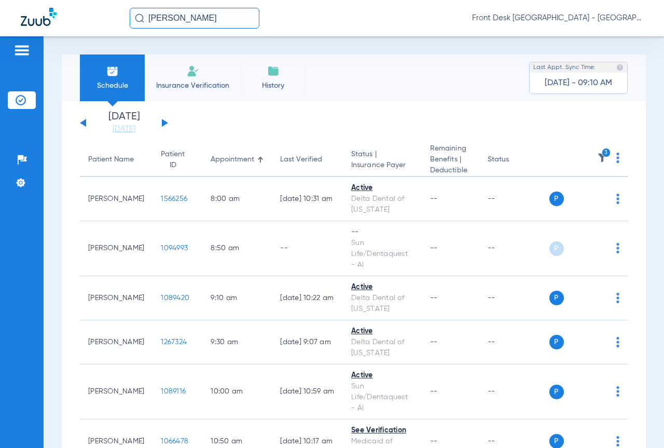
click at [163, 123] on button at bounding box center [165, 123] width 6 height 8
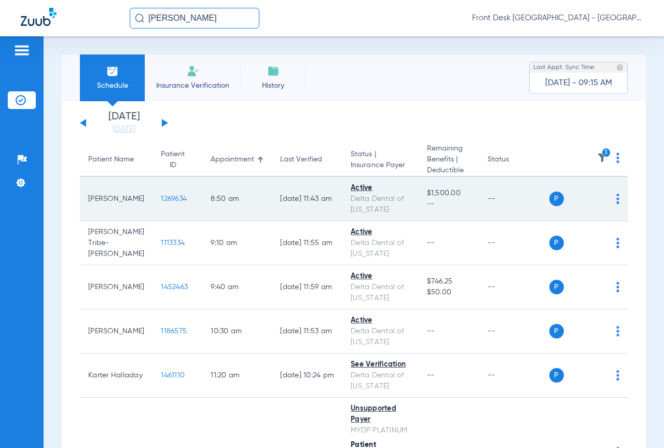
click at [161, 199] on span "1269634" at bounding box center [174, 198] width 26 height 7
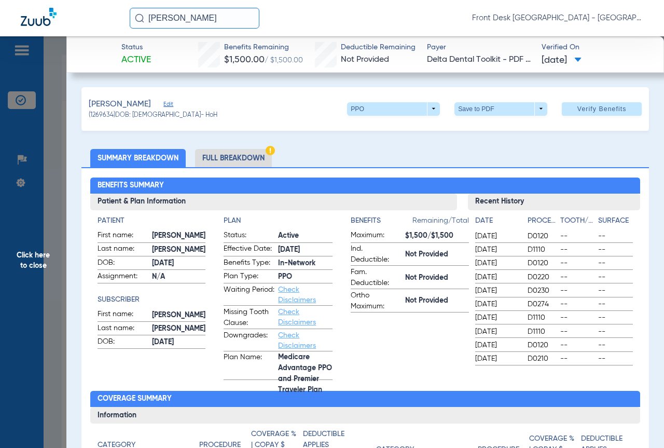
click at [223, 156] on li "Full Breakdown" at bounding box center [233, 158] width 77 height 18
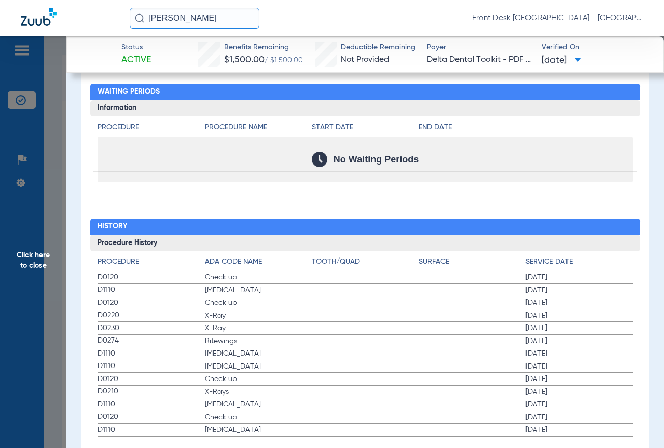
scroll to position [1253, 0]
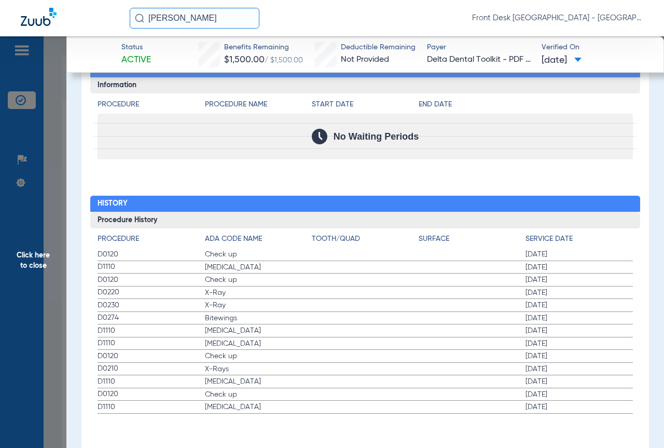
click at [18, 267] on span "Click here to close" at bounding box center [33, 260] width 66 height 448
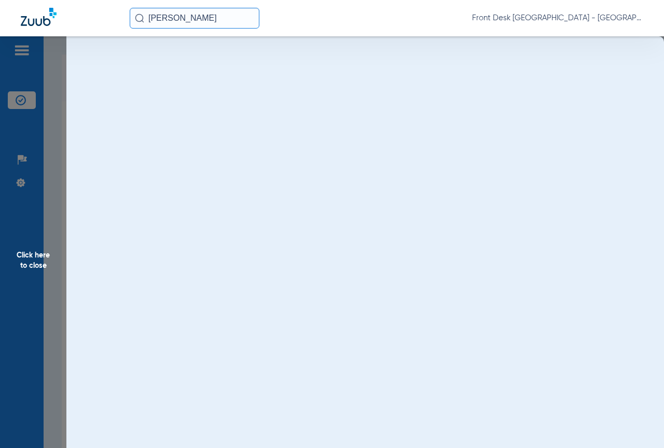
scroll to position [0, 0]
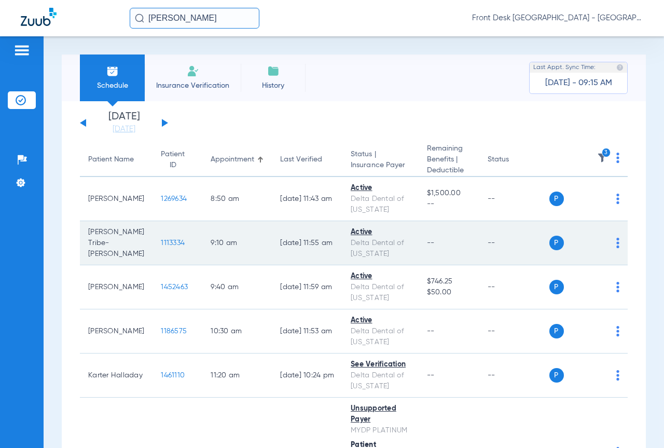
click at [161, 244] on span "1113334" at bounding box center [173, 242] width 24 height 7
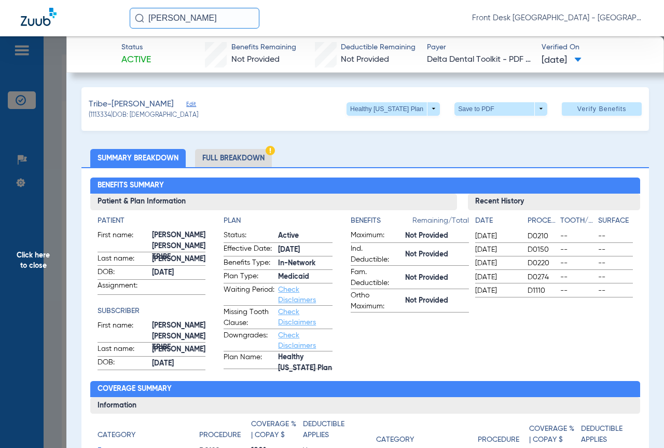
click at [224, 155] on li "Full Breakdown" at bounding box center [233, 158] width 77 height 18
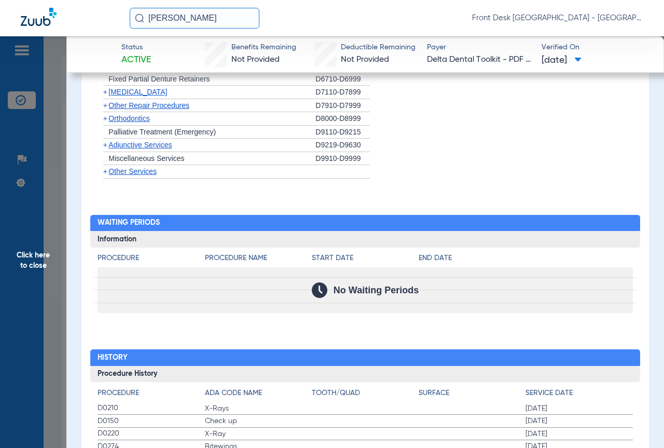
scroll to position [1132, 0]
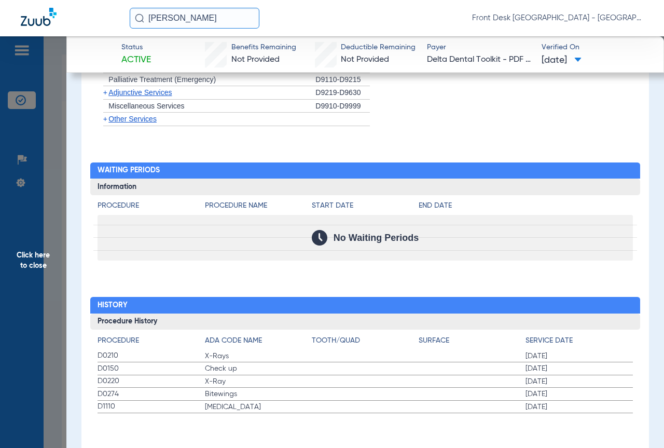
click at [20, 287] on span "Click here to close" at bounding box center [33, 260] width 66 height 448
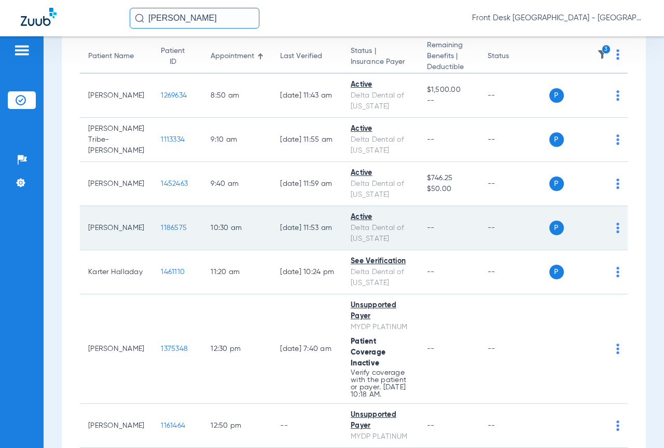
scroll to position [104, 0]
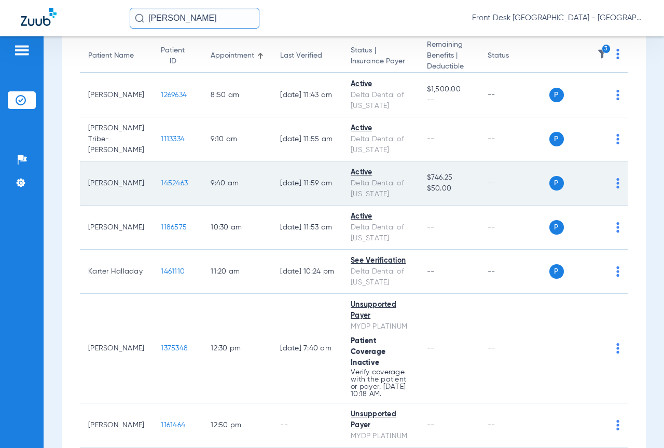
click at [161, 186] on span "1452463" at bounding box center [174, 182] width 27 height 7
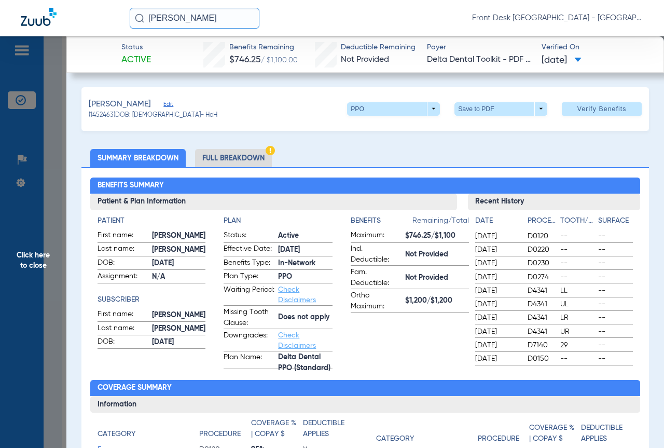
click at [20, 261] on span "Click here to close" at bounding box center [33, 260] width 66 height 448
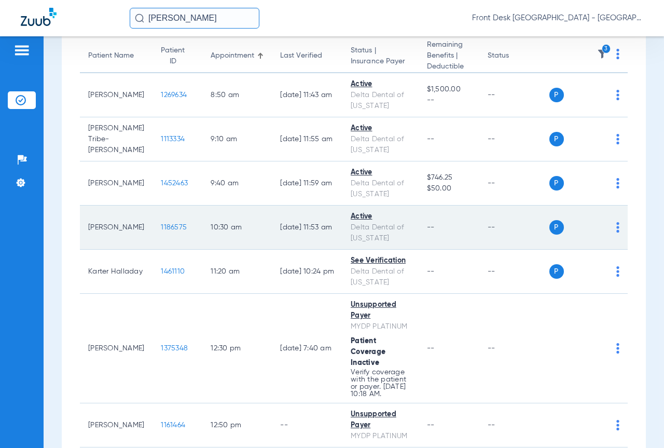
click at [161, 224] on span "1186575" at bounding box center [174, 227] width 26 height 7
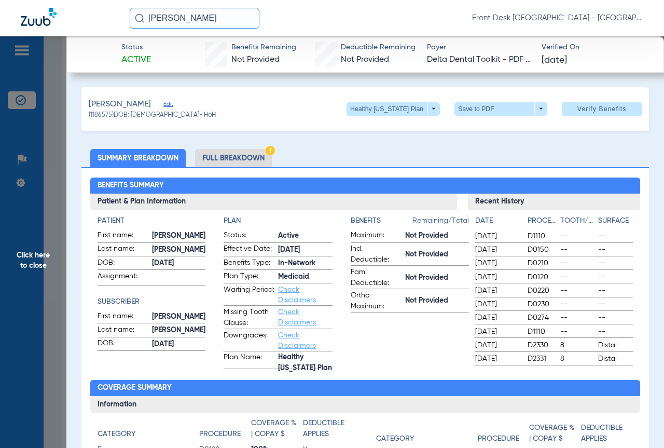
click at [235, 157] on li "Full Breakdown" at bounding box center [233, 158] width 77 height 18
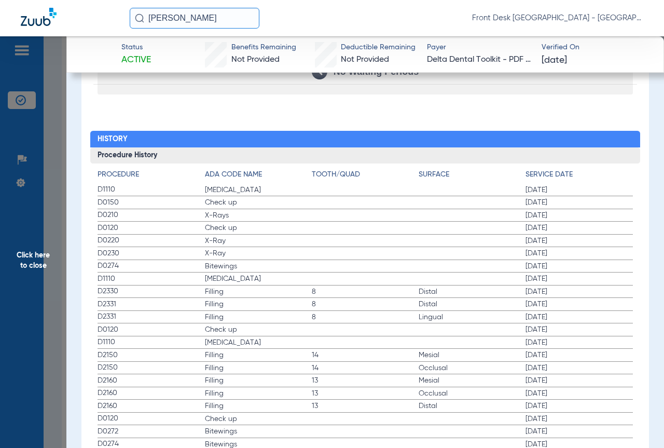
scroll to position [1037, 0]
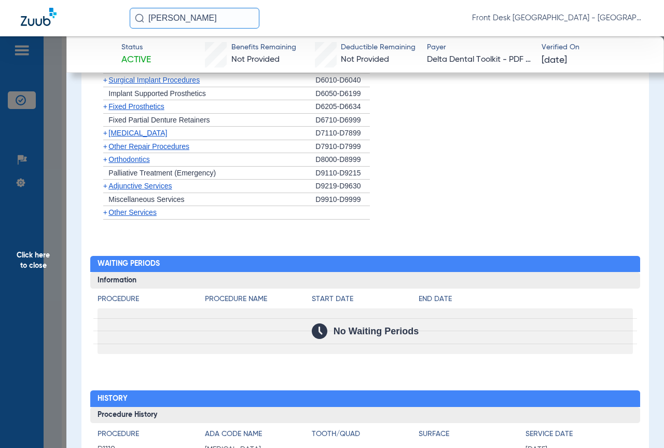
drag, startPoint x: 32, startPoint y: 303, endPoint x: 85, endPoint y: 294, distance: 53.7
click at [32, 304] on span "Click here to close" at bounding box center [33, 260] width 66 height 448
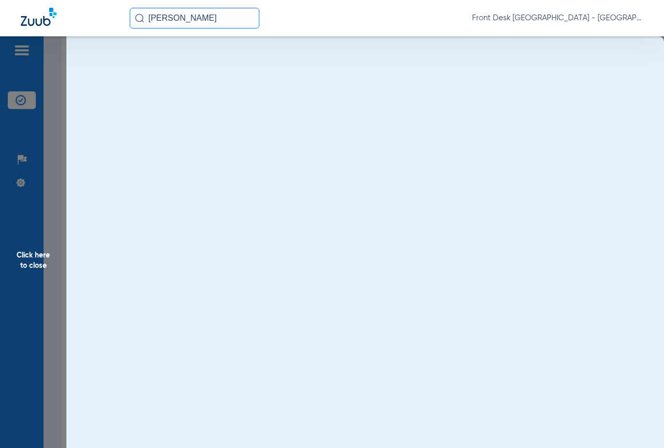
scroll to position [0, 0]
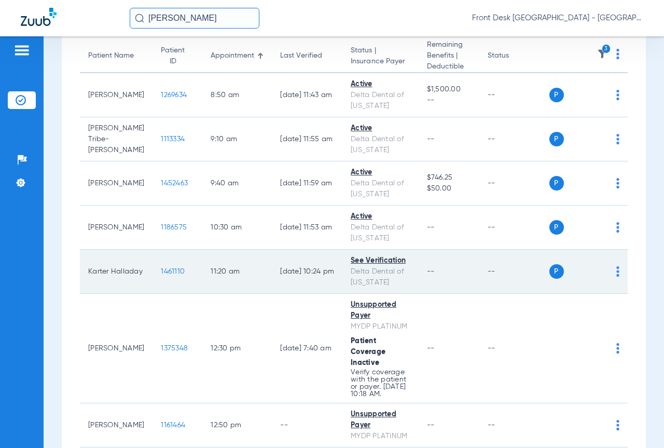
click at [161, 271] on span "1461110" at bounding box center [173, 271] width 24 height 7
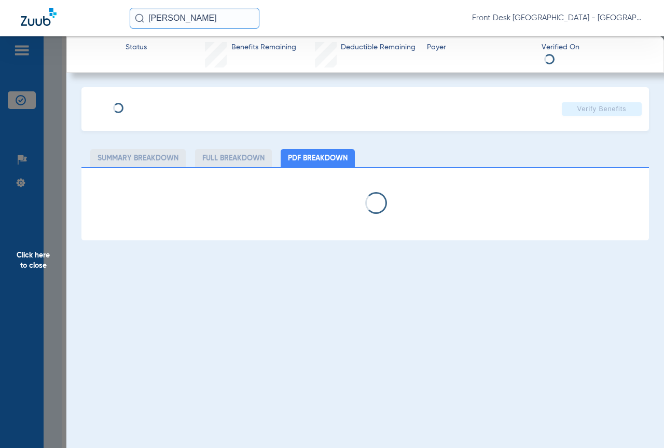
select select "page-width"
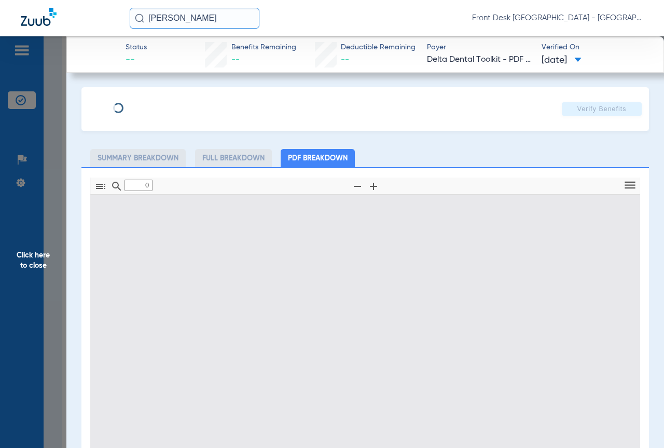
type input "1"
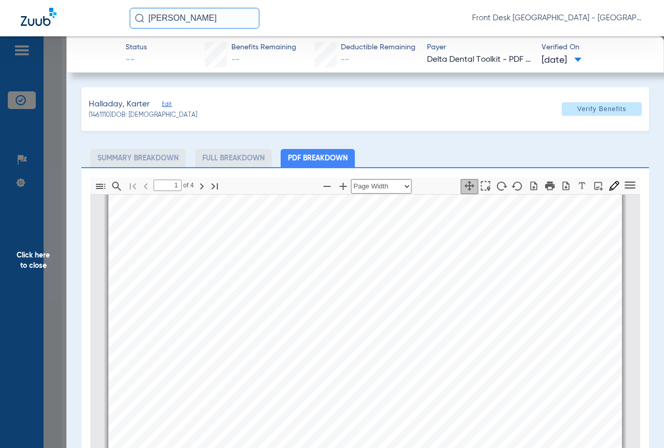
scroll to position [161, 0]
click at [21, 300] on span "Click here to close" at bounding box center [33, 260] width 66 height 448
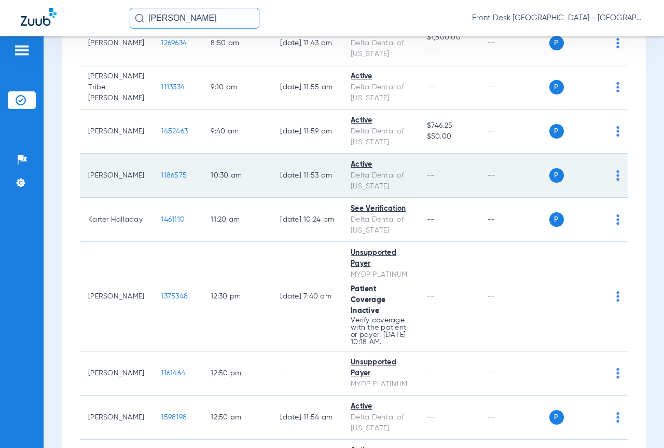
scroll to position [207, 0]
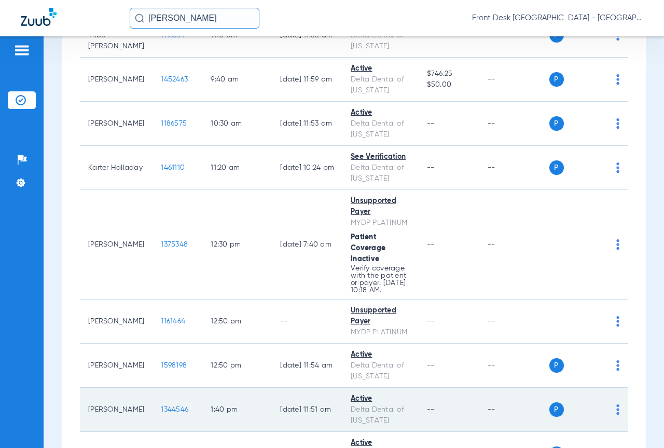
click at [161, 413] on span "1344546" at bounding box center [174, 409] width 27 height 7
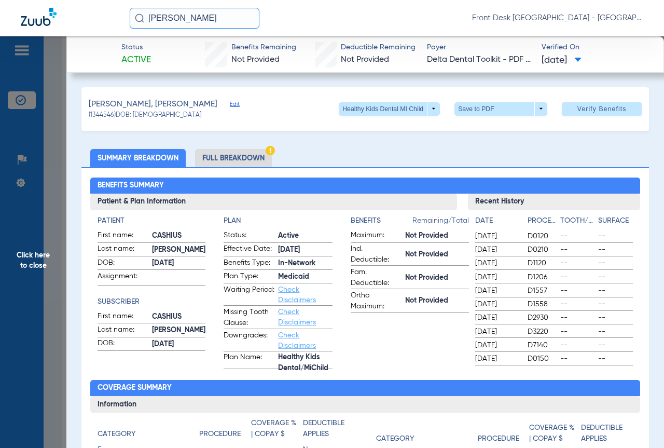
click at [236, 157] on li "Full Breakdown" at bounding box center [233, 158] width 77 height 18
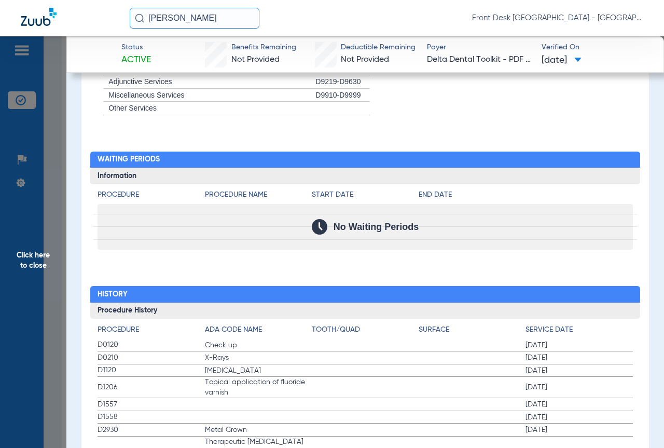
scroll to position [1141, 0]
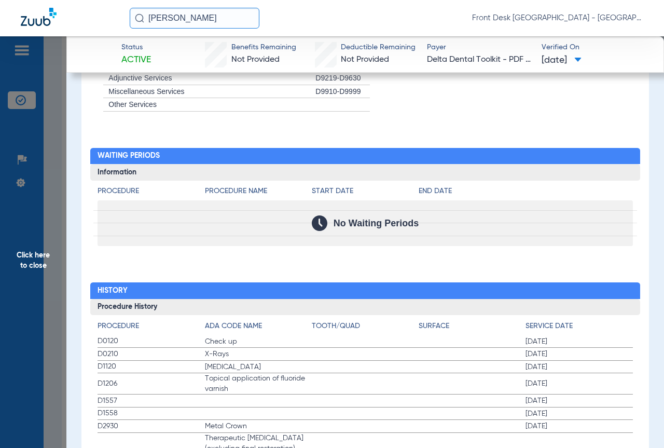
click at [15, 287] on span "Click here to close" at bounding box center [33, 260] width 66 height 448
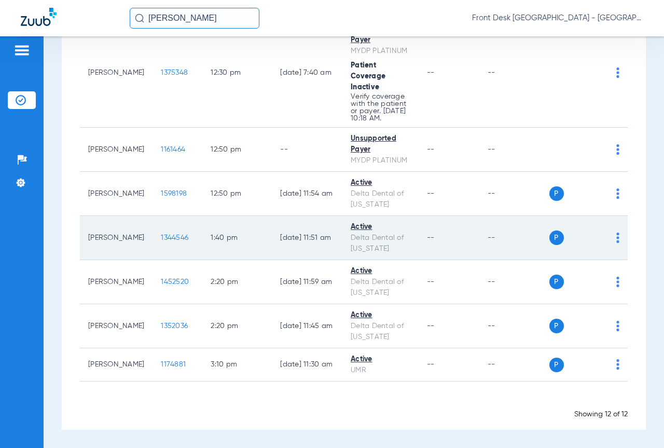
scroll to position [386, 0]
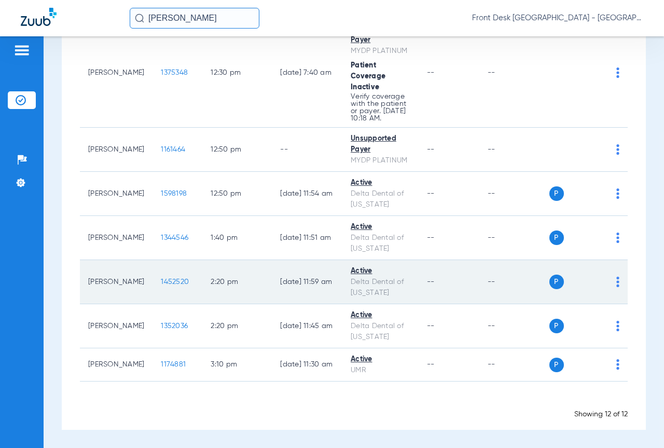
click at [161, 281] on span "1452520" at bounding box center [175, 281] width 28 height 7
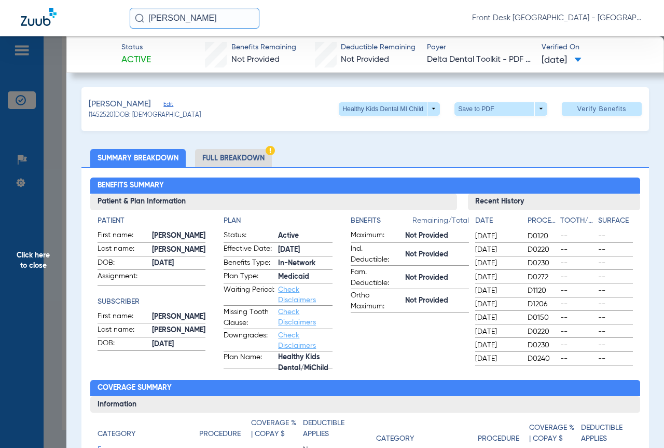
click at [236, 163] on li "Full Breakdown" at bounding box center [233, 158] width 77 height 18
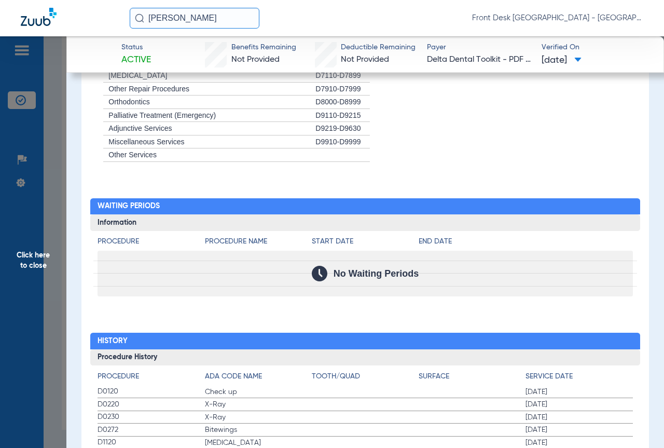
scroll to position [1141, 0]
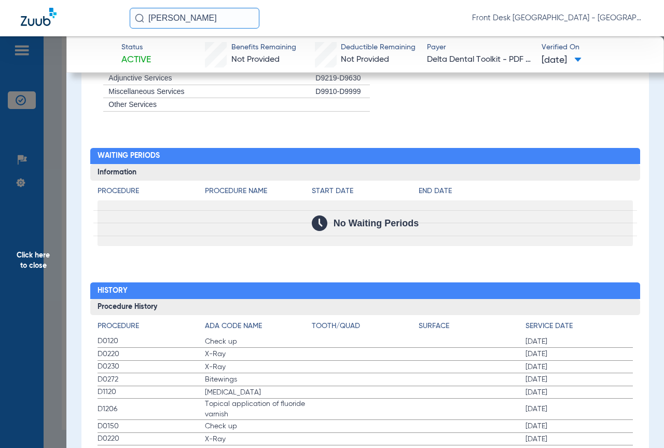
click at [16, 242] on span "Click here to close" at bounding box center [33, 260] width 66 height 448
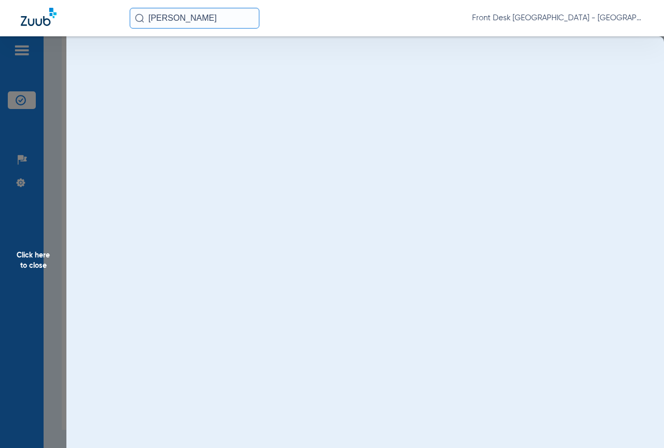
scroll to position [0, 0]
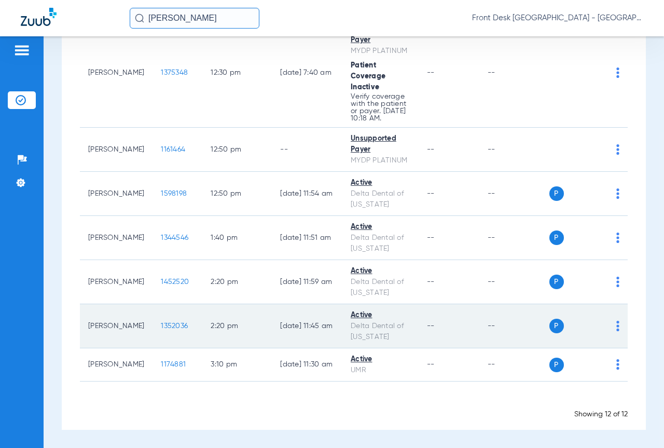
click at [161, 325] on span "1352036" at bounding box center [174, 325] width 27 height 7
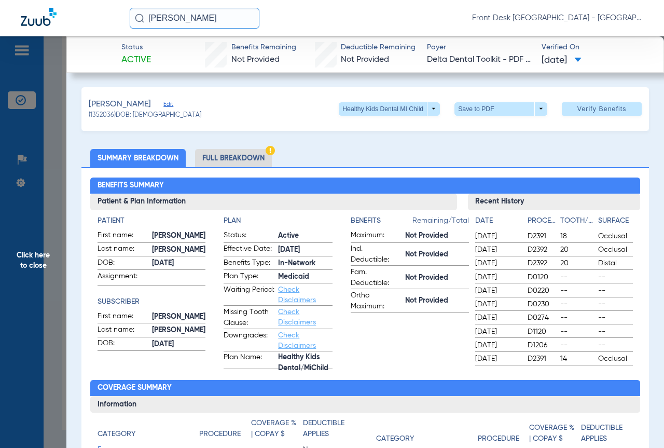
click at [240, 157] on li "Full Breakdown" at bounding box center [233, 158] width 77 height 18
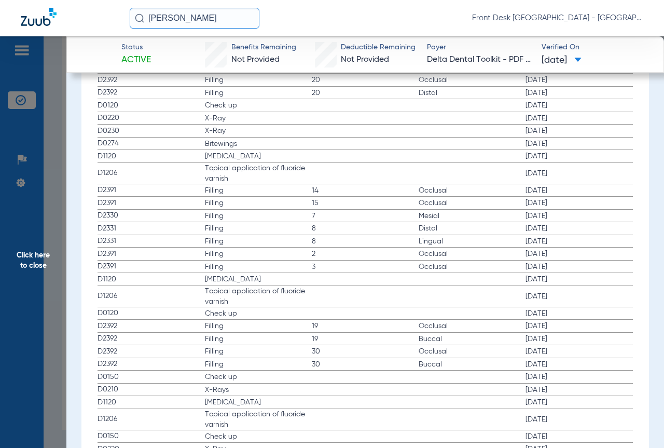
scroll to position [1336, 0]
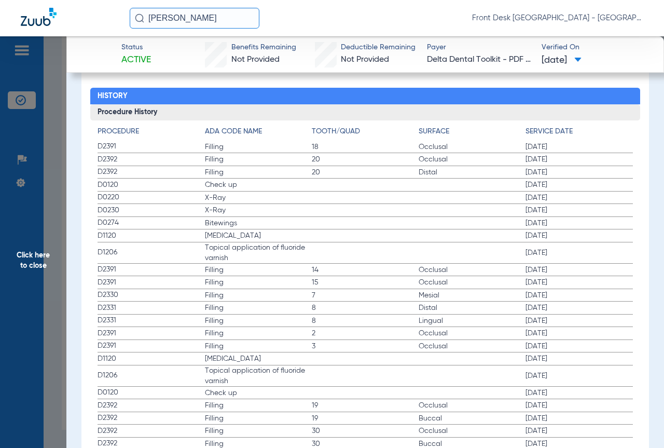
click at [21, 273] on span "Click here to close" at bounding box center [33, 260] width 66 height 448
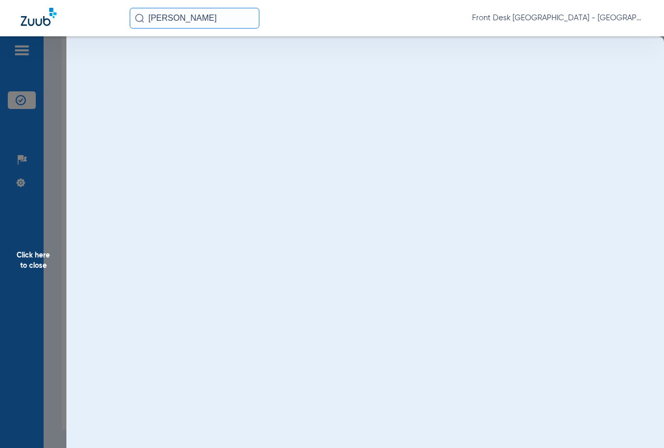
scroll to position [0, 0]
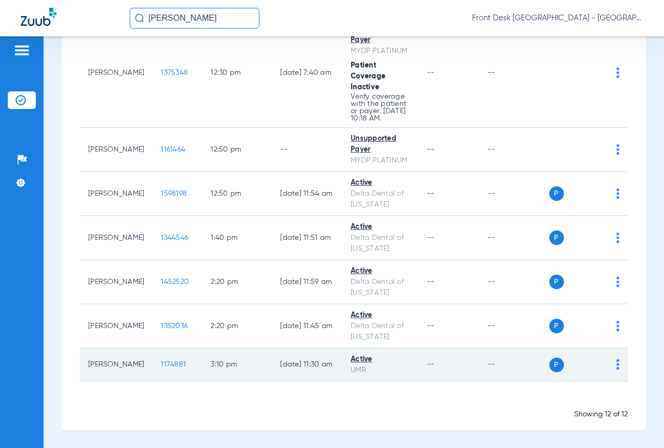
click at [161, 365] on span "1174881" at bounding box center [173, 364] width 25 height 7
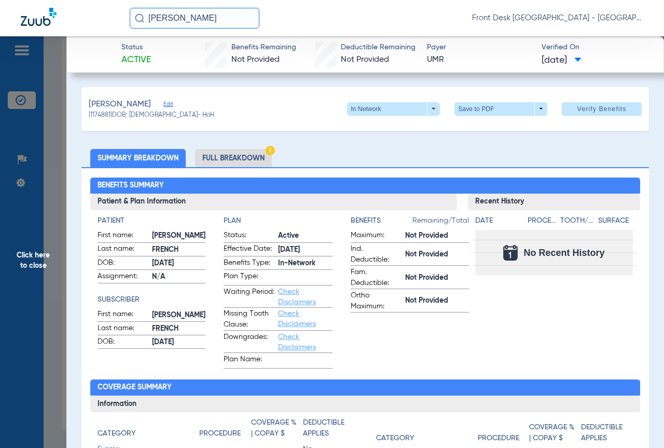
click at [231, 163] on li "Full Breakdown" at bounding box center [233, 158] width 77 height 18
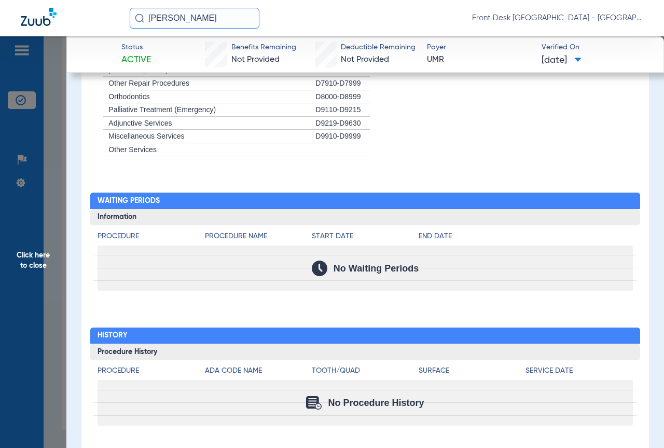
scroll to position [1117, 0]
